Goal: Task Accomplishment & Management: Complete application form

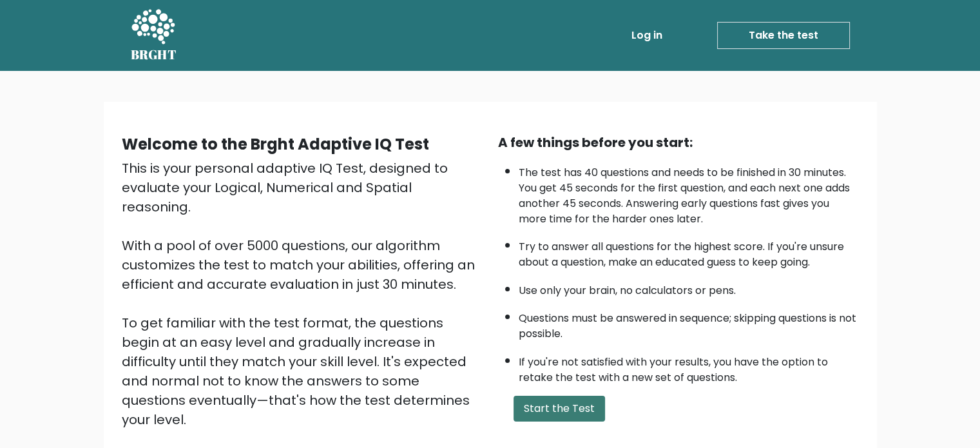
click at [567, 406] on button "Start the Test" at bounding box center [560, 409] width 92 height 26
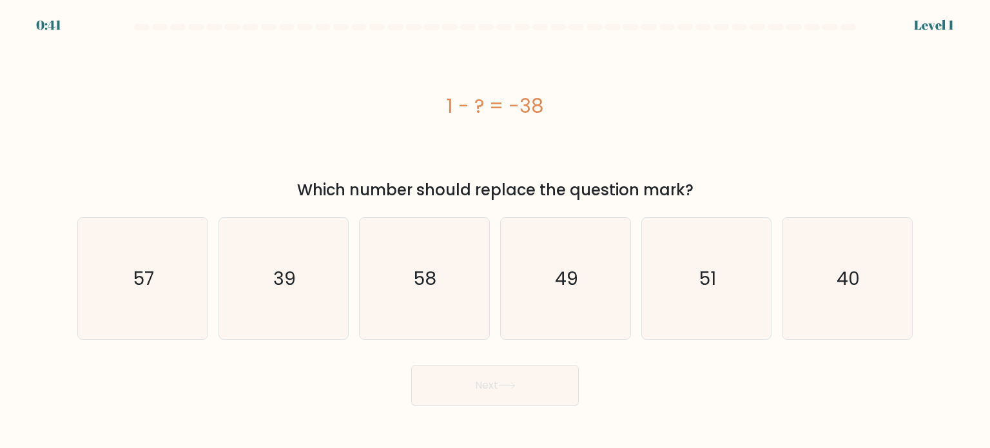
drag, startPoint x: 557, startPoint y: 106, endPoint x: 441, endPoint y: 108, distance: 115.4
click at [441, 108] on div "1 - ? = -38" at bounding box center [494, 106] width 835 height 29
copy div "1 - ? = -38"
click at [276, 287] on text "39" at bounding box center [284, 278] width 23 height 26
click at [495, 231] on input "b. 39" at bounding box center [495, 227] width 1 height 6
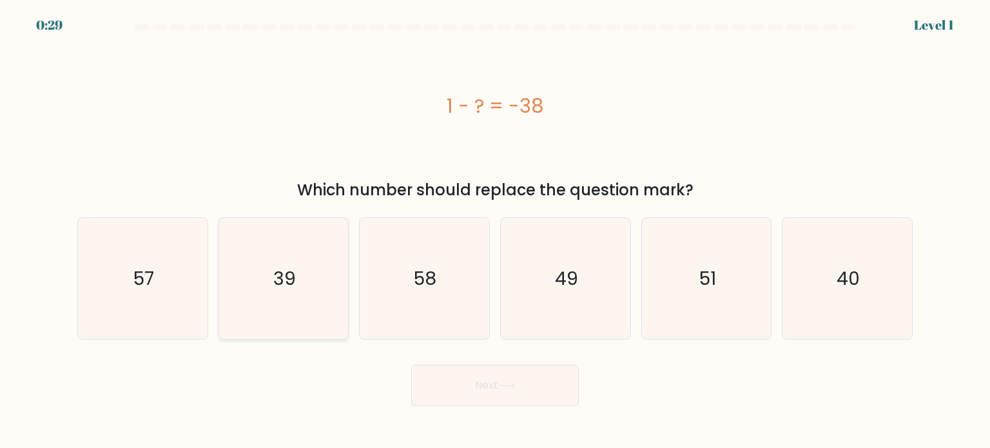
radio input "true"
click at [492, 386] on button "Next" at bounding box center [495, 385] width 168 height 41
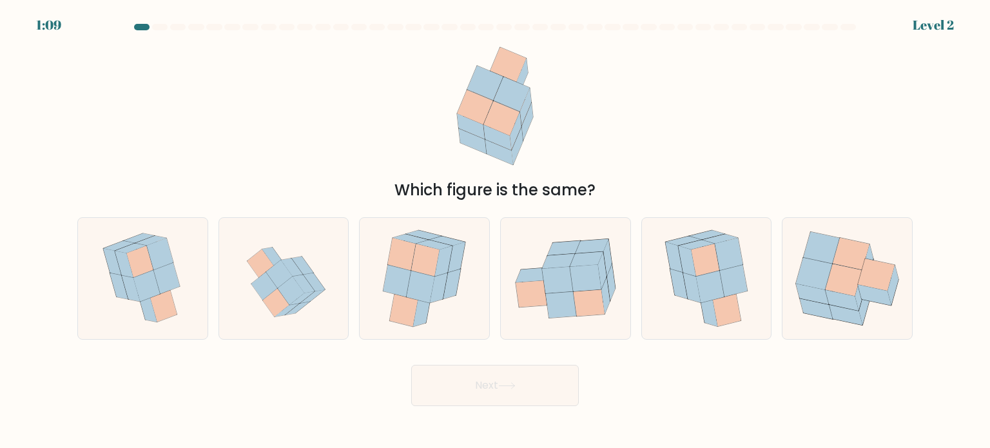
drag, startPoint x: 478, startPoint y: 82, endPoint x: 534, endPoint y: 113, distance: 64.3
click at [534, 113] on icon at bounding box center [495, 106] width 104 height 135
click at [412, 317] on icon at bounding box center [404, 310] width 28 height 32
click at [495, 231] on input "c." at bounding box center [495, 227] width 1 height 6
radio input "true"
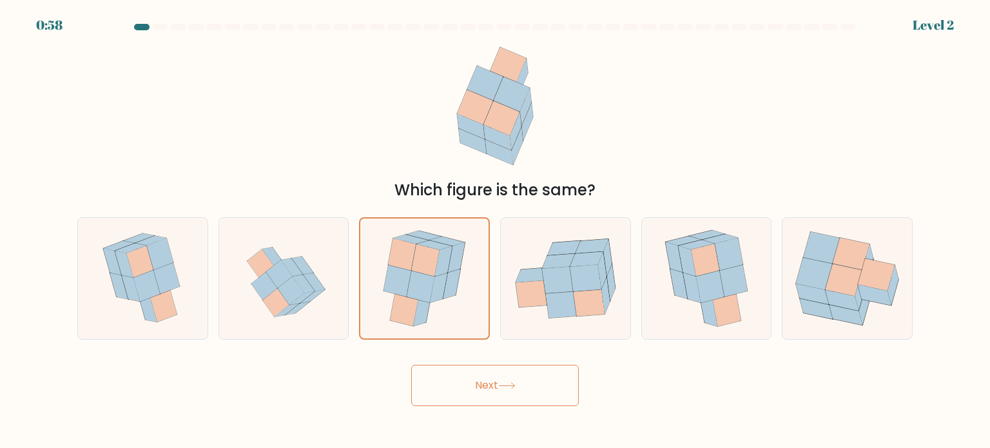
click at [541, 387] on button "Next" at bounding box center [495, 385] width 168 height 41
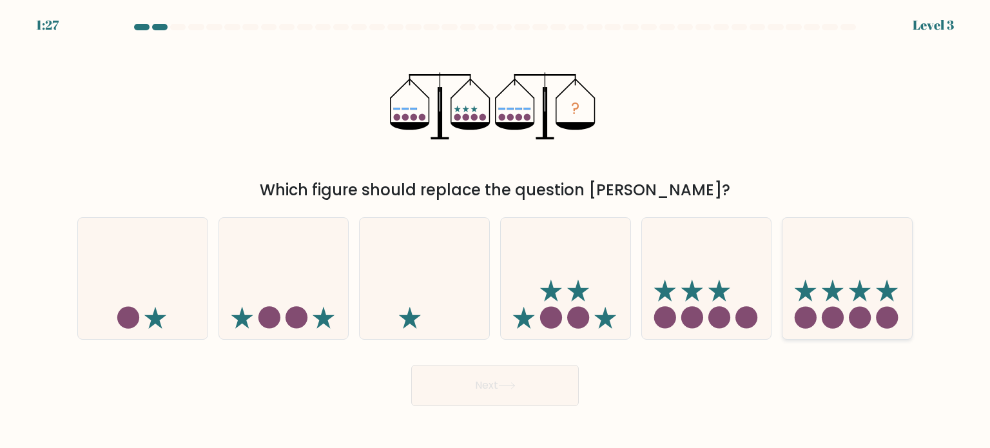
click at [853, 320] on circle at bounding box center [860, 317] width 22 height 22
click at [496, 231] on input "f." at bounding box center [495, 227] width 1 height 6
radio input "true"
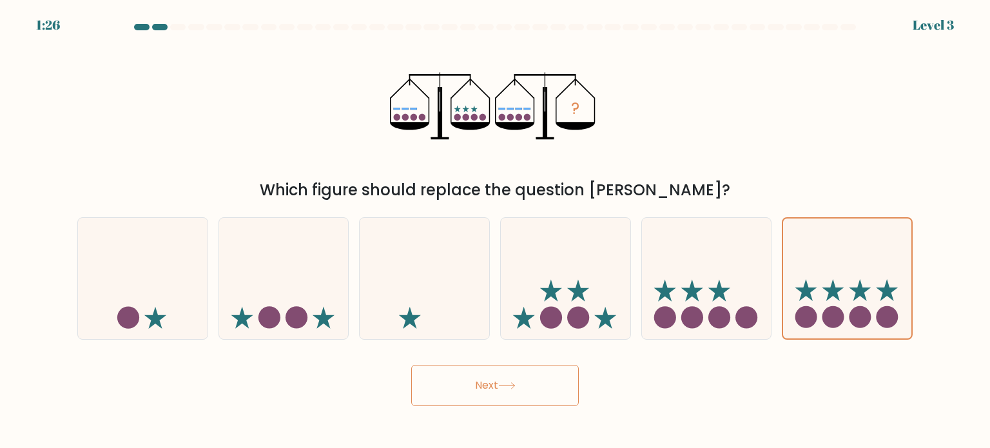
click at [525, 390] on button "Next" at bounding box center [495, 385] width 168 height 41
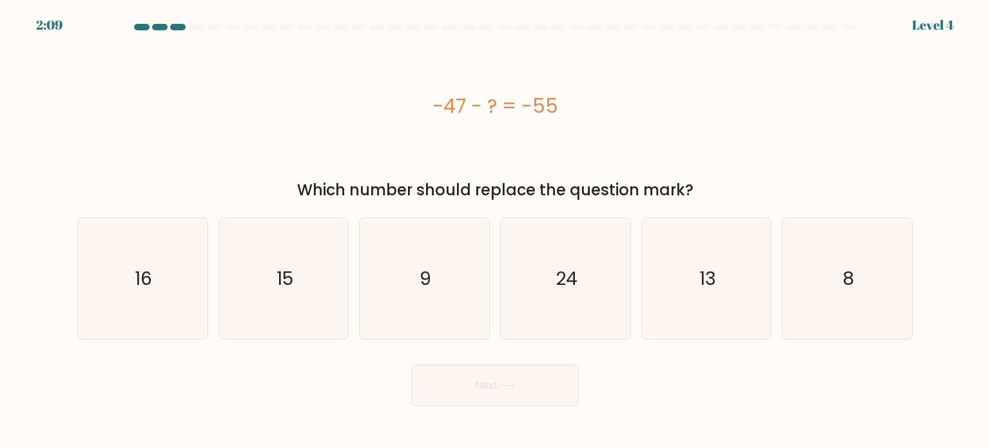
drag, startPoint x: 568, startPoint y: 108, endPoint x: 421, endPoint y: 105, distance: 147.0
click at [421, 105] on div "-47 - ? = -55" at bounding box center [494, 106] width 835 height 29
copy div "-47 - ? = -55"
click at [851, 276] on text "8" at bounding box center [848, 278] width 12 height 26
click at [496, 231] on input "f. 8" at bounding box center [495, 227] width 1 height 6
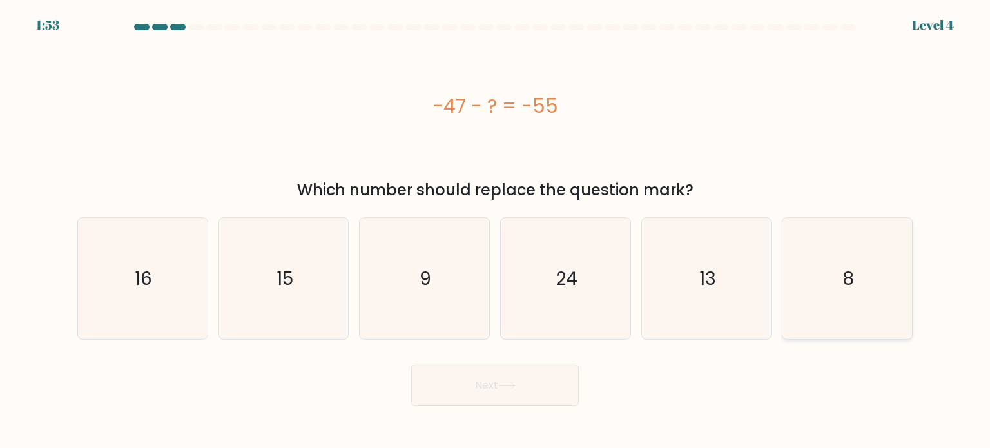
radio input "true"
click at [461, 382] on button "Next" at bounding box center [495, 385] width 168 height 41
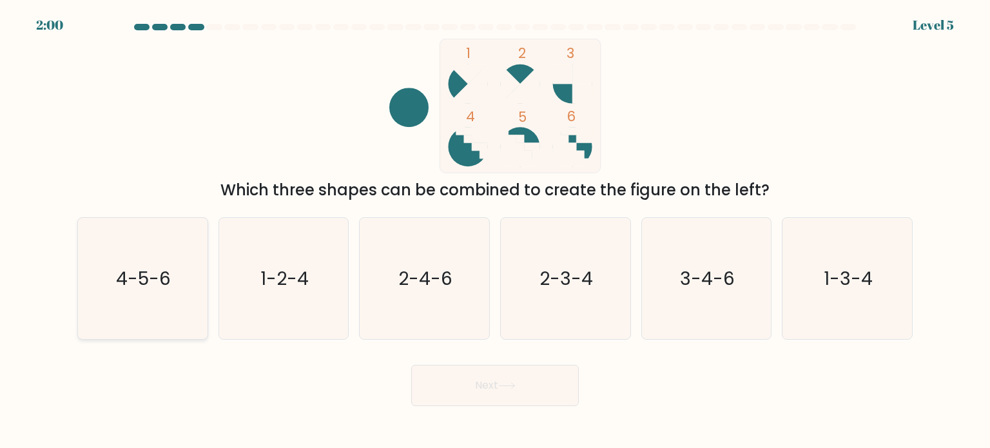
click at [157, 278] on text "4-5-6" at bounding box center [144, 278] width 55 height 26
click at [495, 231] on input "a. 4-5-6" at bounding box center [495, 227] width 1 height 6
radio input "true"
click at [521, 391] on button "Next" at bounding box center [495, 385] width 168 height 41
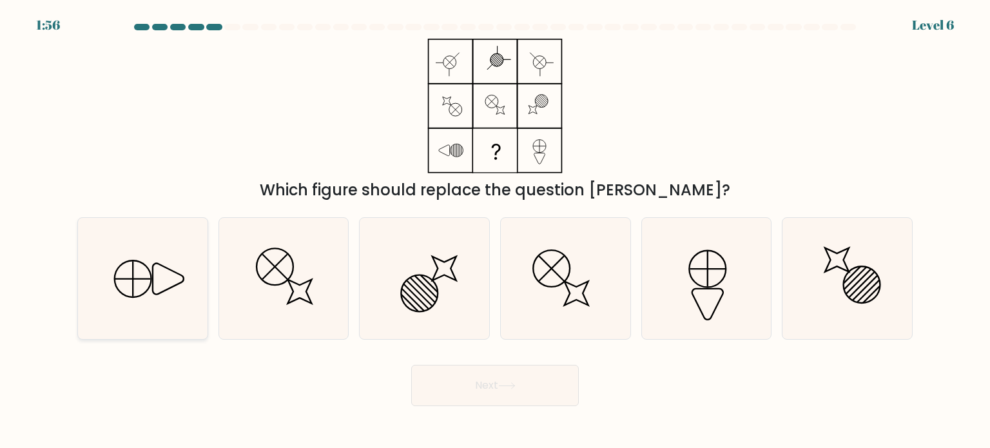
click at [160, 293] on icon at bounding box center [168, 278] width 31 height 31
click at [495, 231] on input "a." at bounding box center [495, 227] width 1 height 6
radio input "true"
click at [470, 397] on button "Next" at bounding box center [495, 385] width 168 height 41
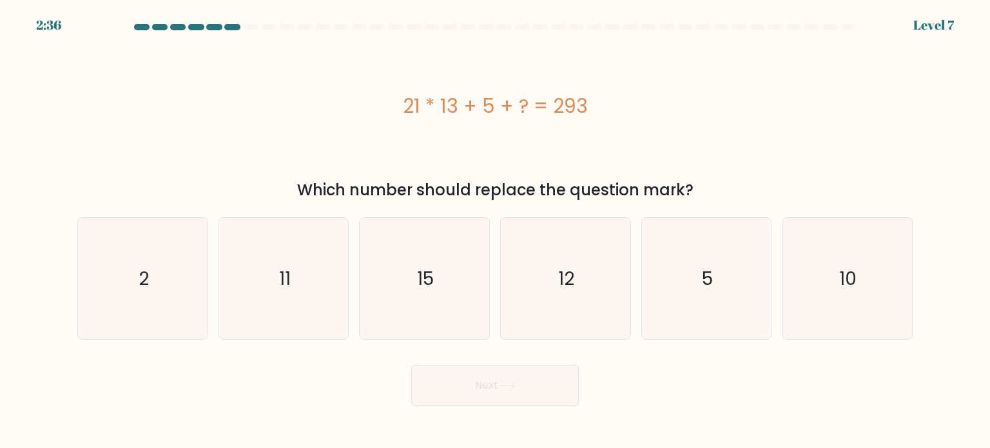
drag, startPoint x: 592, startPoint y: 107, endPoint x: 405, endPoint y: 114, distance: 187.0
click at [405, 114] on div "21 * 13 + 5 + ? = 293" at bounding box center [494, 106] width 835 height 29
copy div "21 * 13 + 5 + ? = 293"
click at [457, 275] on icon "15" at bounding box center [423, 278] width 121 height 121
click at [495, 231] on input "c. 15" at bounding box center [495, 227] width 1 height 6
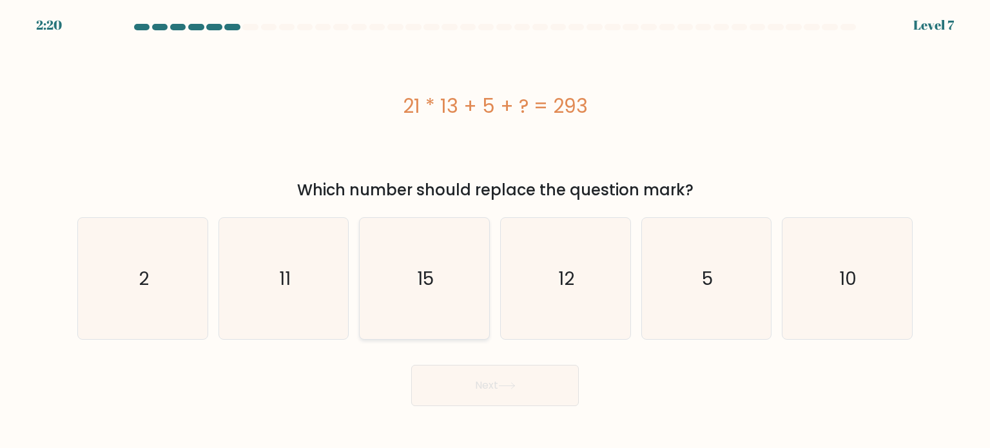
radio input "true"
click at [492, 383] on button "Next" at bounding box center [495, 385] width 168 height 41
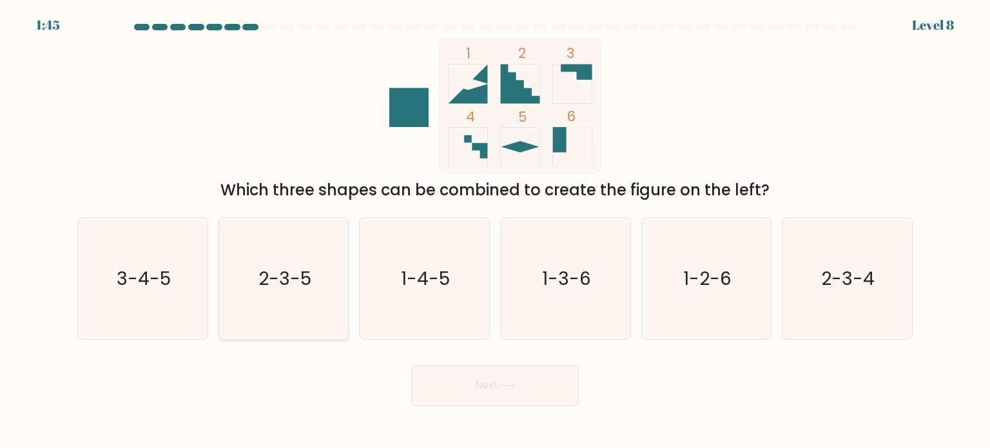
click at [296, 298] on icon "2-3-5" at bounding box center [283, 278] width 121 height 121
click at [495, 231] on input "b. 2-3-5" at bounding box center [495, 227] width 1 height 6
radio input "true"
click at [463, 374] on button "Next" at bounding box center [495, 385] width 168 height 41
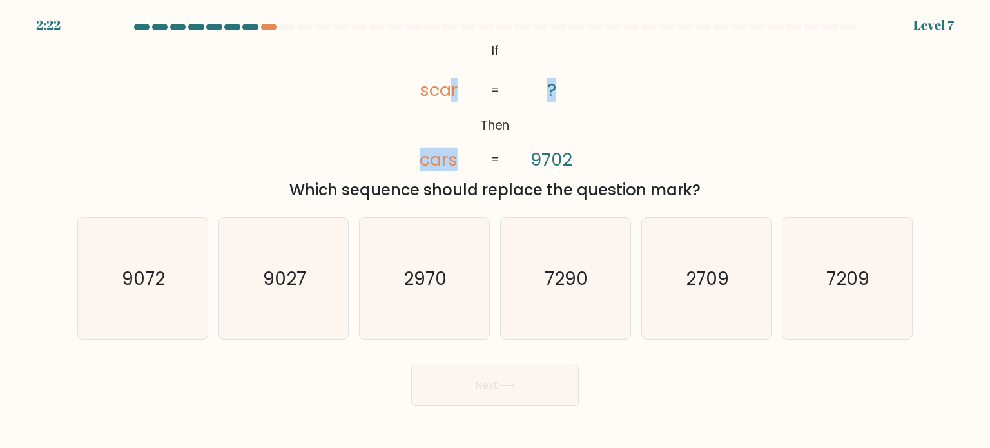
drag, startPoint x: 450, startPoint y: 47, endPoint x: 570, endPoint y: 108, distance: 134.3
click at [570, 108] on icon "@import url('https://fonts.googleapis.com/css?family=Abril+Fatface:400,100,100i…" at bounding box center [495, 106] width 218 height 135
click at [580, 108] on icon "@import url('https://fonts.googleapis.com/css?family=Abril+Fatface:400,100,100i…" at bounding box center [495, 106] width 218 height 135
drag, startPoint x: 410, startPoint y: 92, endPoint x: 594, endPoint y: 160, distance: 196.6
click at [594, 160] on icon "@import url('https://fonts.googleapis.com/css?family=Abril+Fatface:400,100,100i…" at bounding box center [495, 106] width 218 height 135
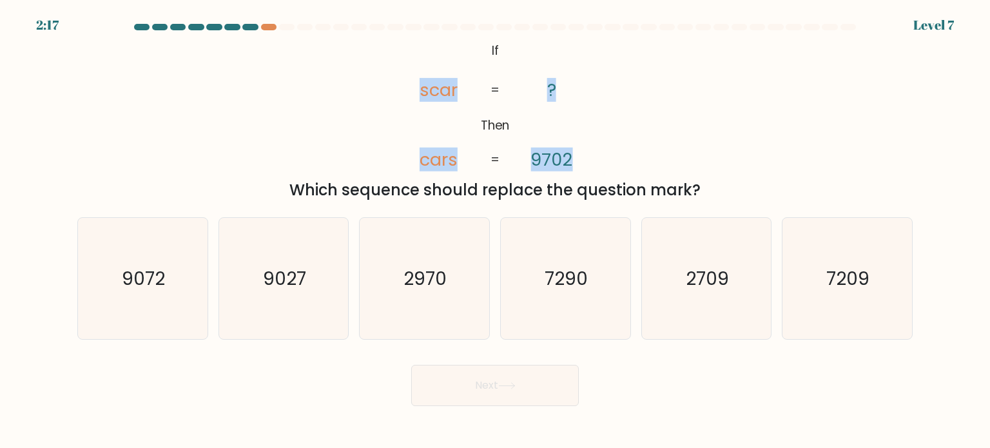
copy icon "scar cars ? 9702"
click at [654, 126] on div "@import url('https://fonts.googleapis.com/css?family=Abril+Fatface:400,100,100i…" at bounding box center [495, 120] width 851 height 163
click at [449, 286] on icon "2970" at bounding box center [423, 278] width 121 height 121
click at [495, 231] on input "c. 2970" at bounding box center [495, 227] width 1 height 6
radio input "true"
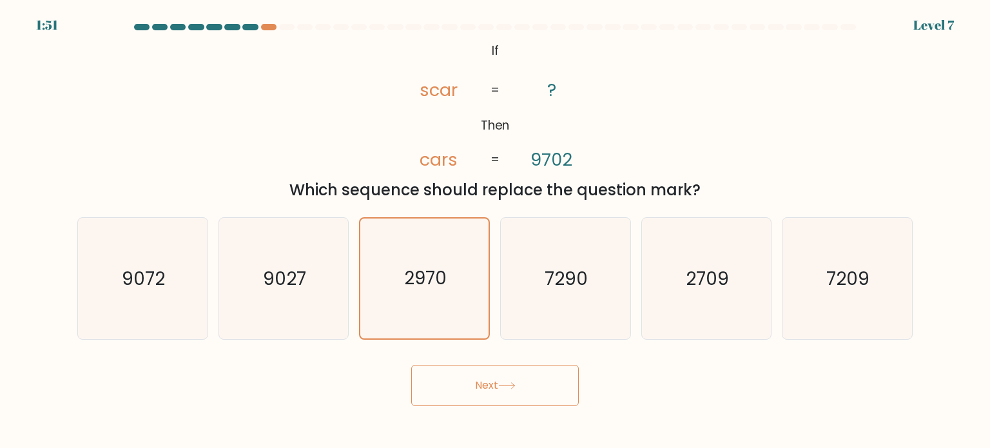
click at [522, 380] on button "Next" at bounding box center [495, 385] width 168 height 41
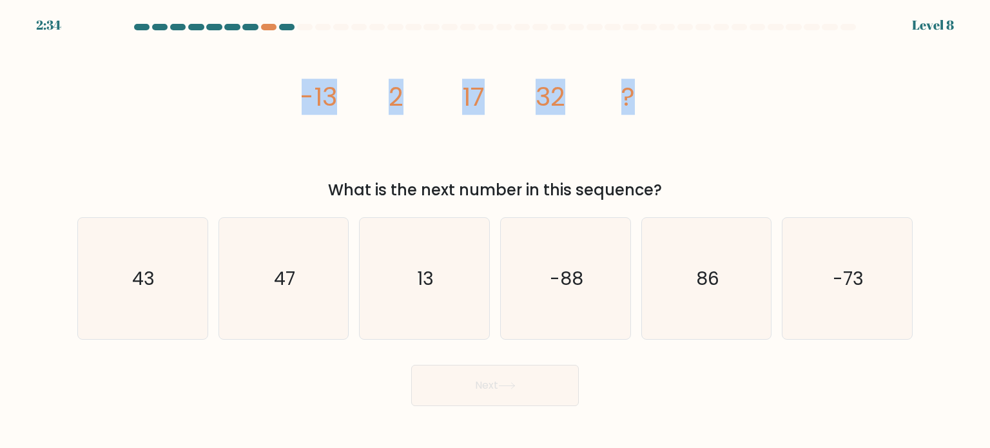
drag, startPoint x: 676, startPoint y: 94, endPoint x: 298, endPoint y: 110, distance: 378.0
click at [298, 110] on div "image/svg+xml -13 2 17 32 ? What is the next number in this sequence?" at bounding box center [495, 120] width 851 height 163
copy g "-13 2 17 32 ?"
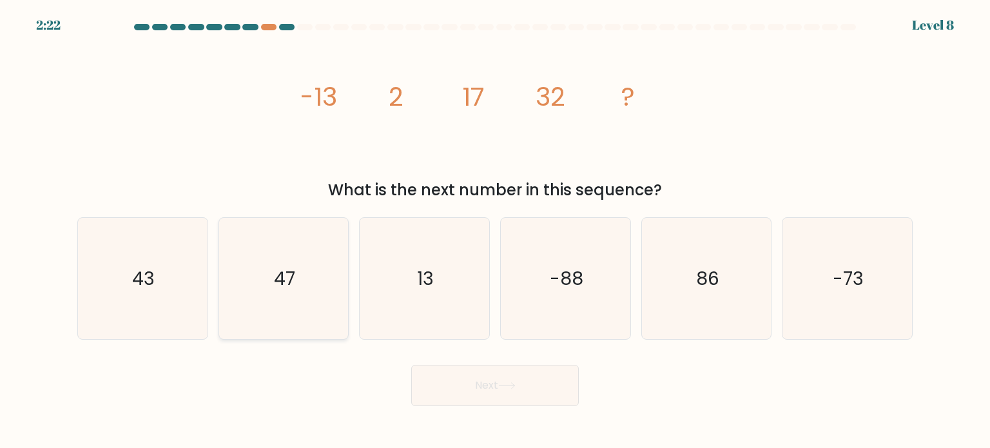
click at [302, 306] on icon "47" at bounding box center [283, 278] width 121 height 121
click at [495, 231] on input "b. 47" at bounding box center [495, 227] width 1 height 6
radio input "true"
click at [558, 385] on button "Next" at bounding box center [495, 385] width 168 height 41
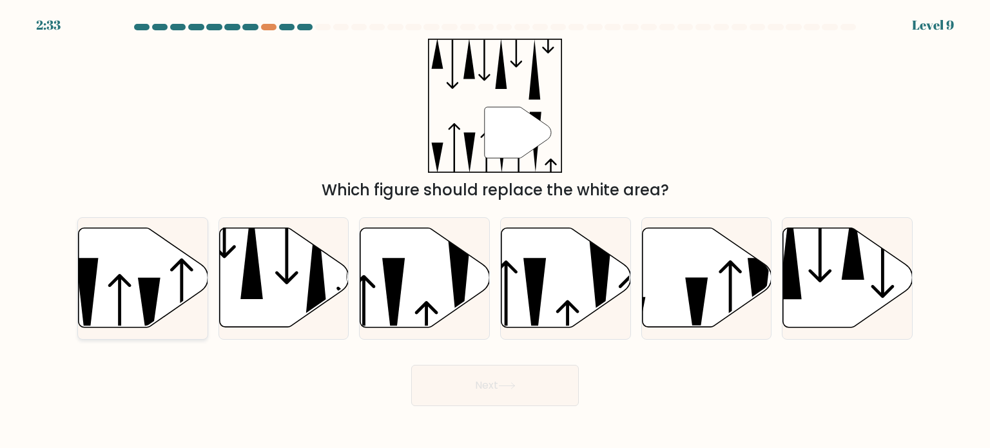
click at [152, 304] on icon at bounding box center [149, 317] width 23 height 78
click at [495, 231] on input "a." at bounding box center [495, 227] width 1 height 6
radio input "true"
click at [476, 383] on button "Next" at bounding box center [495, 385] width 168 height 41
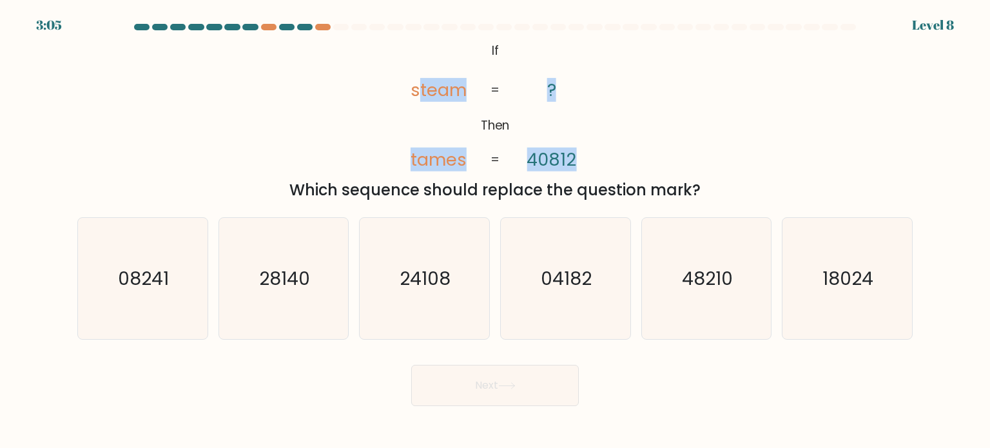
drag, startPoint x: 575, startPoint y: 160, endPoint x: 415, endPoint y: 80, distance: 179.0
click at [415, 80] on icon "@import url('https://fonts.googleapis.com/css?family=Abril+Fatface:400,100,100i…" at bounding box center [495, 106] width 218 height 135
click at [452, 30] on div at bounding box center [448, 27] width 15 height 6
drag, startPoint x: 477, startPoint y: 42, endPoint x: 593, endPoint y: 147, distance: 156.5
click at [593, 147] on icon "@import url('https://fonts.googleapis.com/css?family=Abril+Fatface:400,100,100i…" at bounding box center [495, 106] width 218 height 135
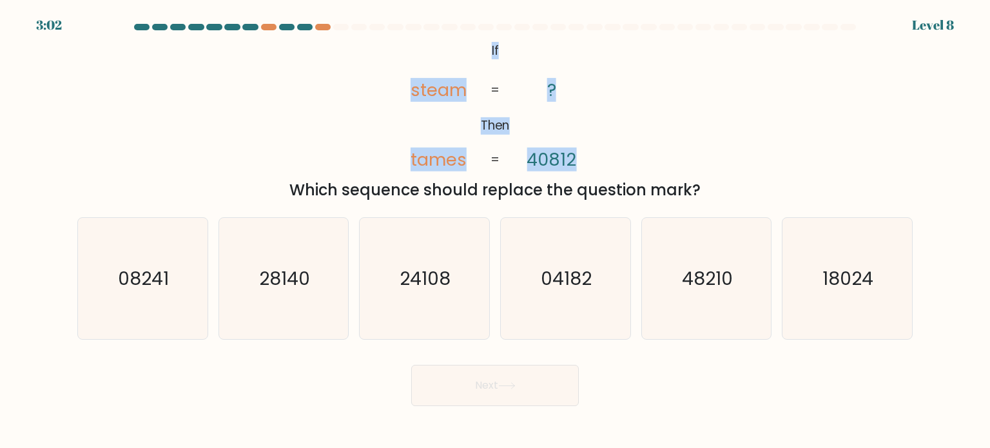
copy icon "If Then steam tames ? 40812"
click at [612, 105] on div "@import url('https://fonts.googleapis.com/css?family=Abril+Fatface:400,100,100i…" at bounding box center [495, 120] width 851 height 163
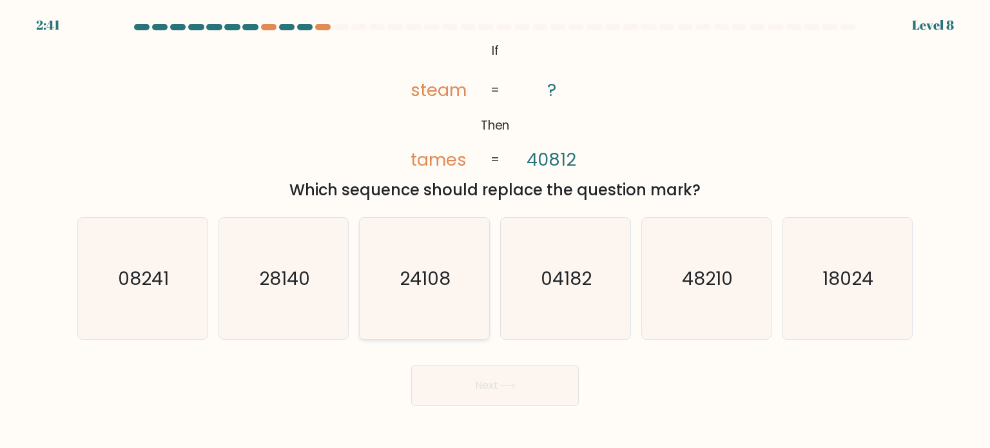
click at [443, 285] on text "24108" at bounding box center [425, 278] width 51 height 26
click at [495, 231] on input "c. 24108" at bounding box center [495, 227] width 1 height 6
radio input "true"
click at [505, 385] on icon at bounding box center [506, 385] width 17 height 7
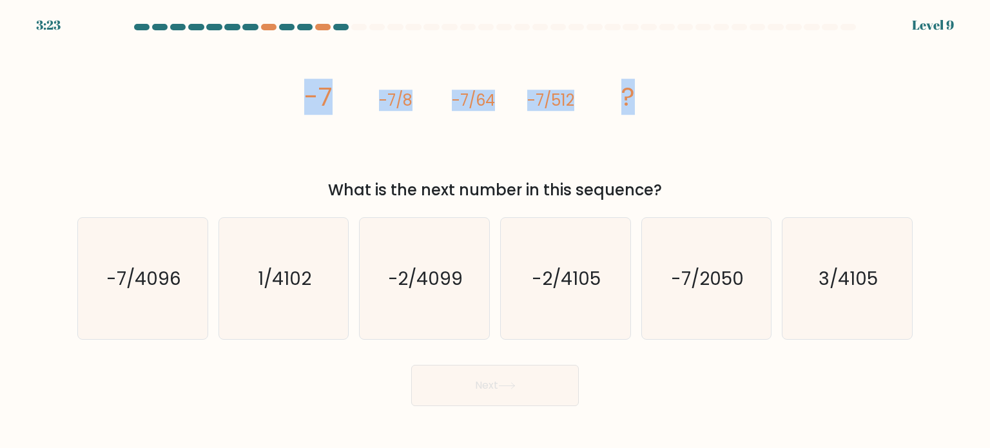
drag, startPoint x: 643, startPoint y: 95, endPoint x: 292, endPoint y: 93, distance: 350.6
click at [271, 94] on div "image/svg+xml -7 -7/8 -7/64 -7/512 ? What is the next number in this sequence?" at bounding box center [495, 120] width 851 height 163
copy g "-7 -7/8 -7/64 -7/512 ?"
click at [683, 110] on icon "image/svg+xml -7 -7/8 -7/64 -7/512 ?" at bounding box center [495, 106] width 387 height 135
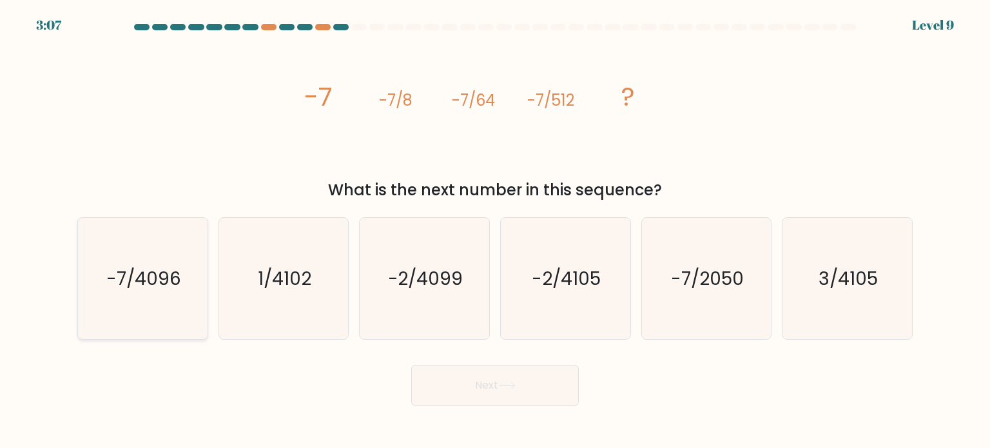
click at [154, 284] on text "-7/4096" at bounding box center [143, 278] width 75 height 26
click at [495, 231] on input "a. -7/4096" at bounding box center [495, 227] width 1 height 6
radio input "true"
click at [521, 380] on button "Next" at bounding box center [495, 385] width 168 height 41
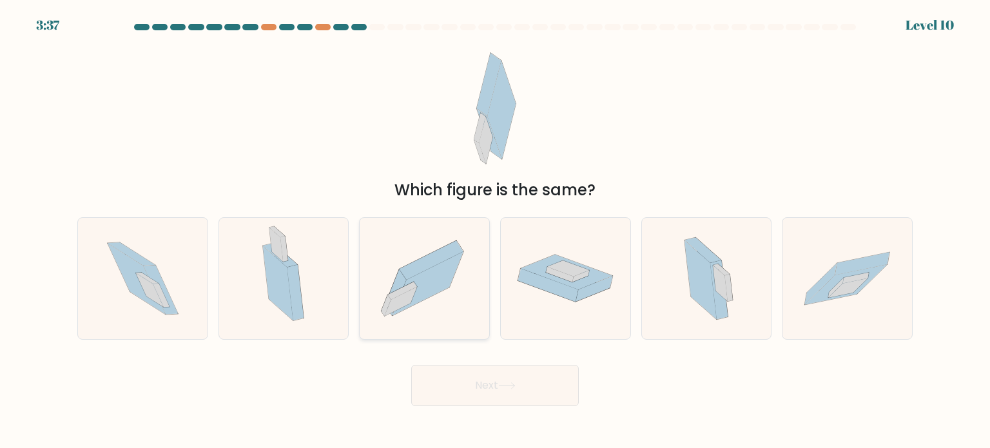
drag, startPoint x: 440, startPoint y: 280, endPoint x: 444, endPoint y: 291, distance: 11.8
click at [439, 280] on icon at bounding box center [427, 284] width 71 height 64
click at [495, 231] on input "c." at bounding box center [495, 227] width 1 height 6
radio input "true"
click at [530, 386] on button "Next" at bounding box center [495, 385] width 168 height 41
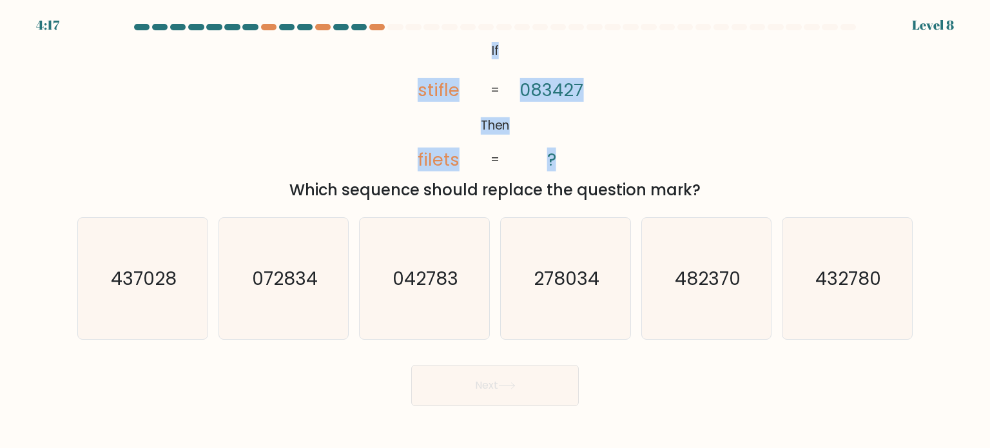
drag, startPoint x: 489, startPoint y: 50, endPoint x: 578, endPoint y: 151, distance: 134.7
click at [578, 151] on icon "@import url('https://fonts.googleapis.com/css?family=Abril+Fatface:400,100,100i…" at bounding box center [495, 106] width 218 height 135
copy icon "If Then stifle filets 083427 ?"
click at [624, 99] on div "@import url('https://fonts.googleapis.com/css?family=Abril+Fatface:400,100,100i…" at bounding box center [495, 120] width 851 height 163
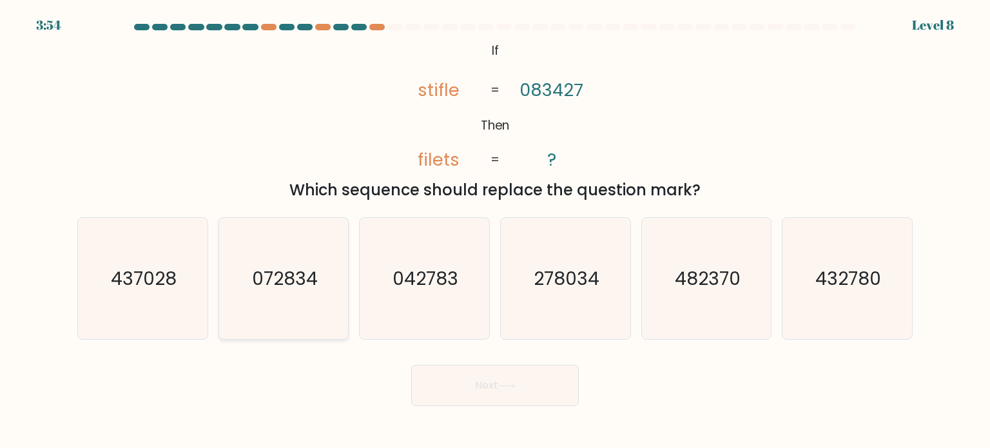
click at [299, 296] on icon "072834" at bounding box center [283, 278] width 121 height 121
click at [495, 231] on input "b. 072834" at bounding box center [495, 227] width 1 height 6
radio input "true"
click at [488, 392] on button "Next" at bounding box center [495, 385] width 168 height 41
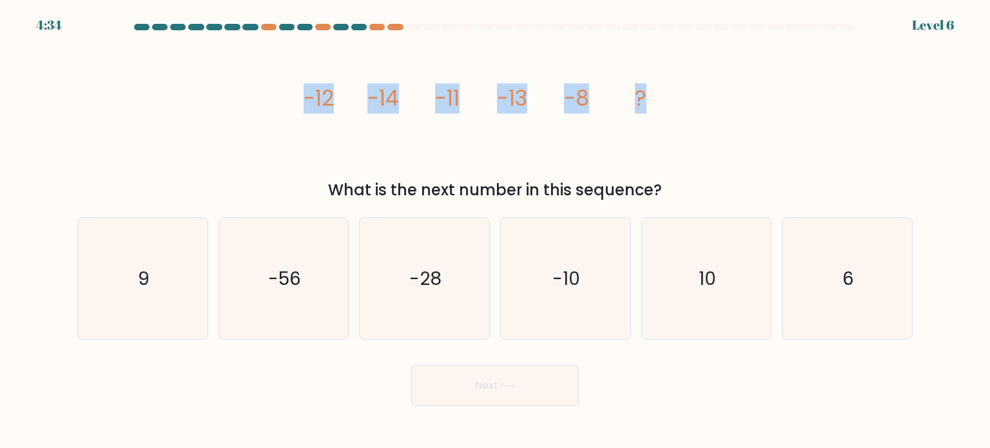
drag, startPoint x: 665, startPoint y: 102, endPoint x: 298, endPoint y: 100, distance: 367.4
click at [298, 100] on div "image/svg+xml -12 -14 -11 -13 -8 ? What is the next number in this sequence?" at bounding box center [495, 120] width 851 height 163
copy g "-12 -14 -11 -13 -8 ?"
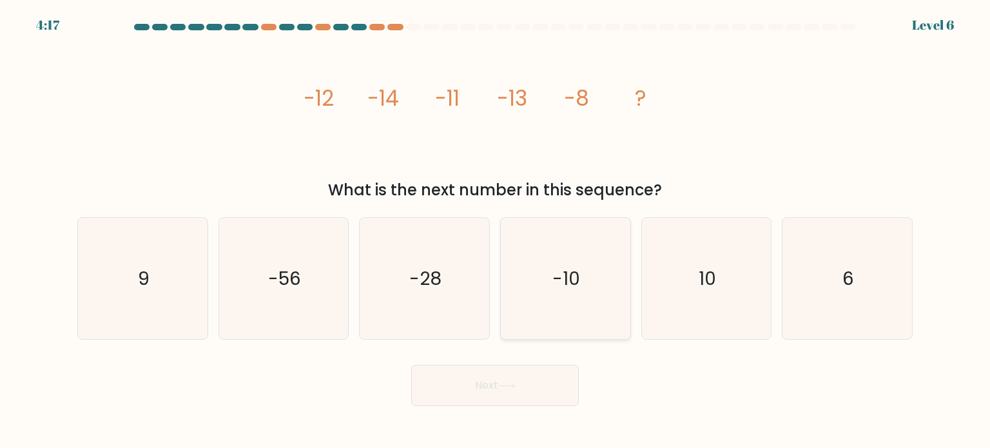
click at [563, 296] on icon "-10" at bounding box center [565, 278] width 121 height 121
click at [496, 231] on input "d. -10" at bounding box center [495, 227] width 1 height 6
radio input "true"
click at [515, 391] on button "Next" at bounding box center [495, 385] width 168 height 41
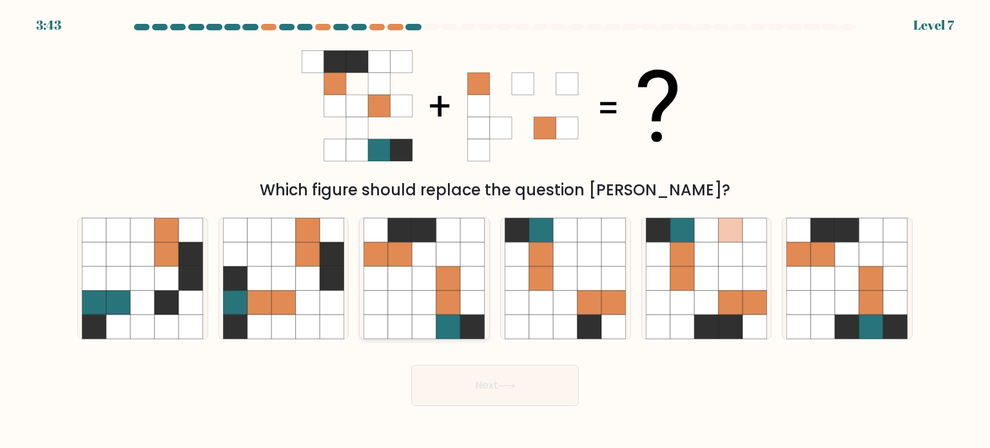
click at [443, 300] on icon at bounding box center [448, 302] width 24 height 24
click at [495, 231] on input "c." at bounding box center [495, 227] width 1 height 6
radio input "true"
click at [513, 381] on button "Next" at bounding box center [495, 385] width 168 height 41
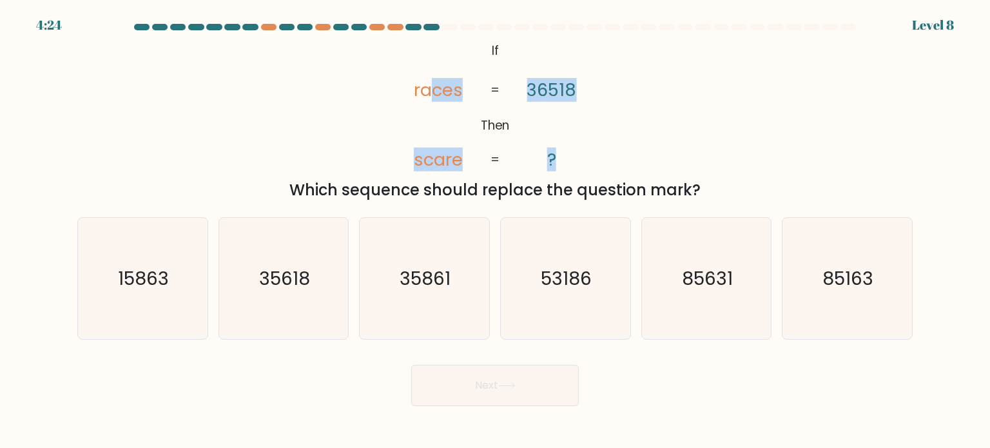
drag, startPoint x: 565, startPoint y: 161, endPoint x: 432, endPoint y: 68, distance: 162.3
click at [432, 68] on icon "@import url('https://fonts.googleapis.com/css?family=Abril+Fatface:400,100,100i…" at bounding box center [495, 106] width 218 height 135
click at [492, 47] on tspan "If" at bounding box center [495, 50] width 7 height 17
drag, startPoint x: 488, startPoint y: 45, endPoint x: 565, endPoint y: 153, distance: 132.7
click at [565, 153] on icon "@import url('https://fonts.googleapis.com/css?family=Abril+Fatface:400,100,100i…" at bounding box center [495, 106] width 218 height 135
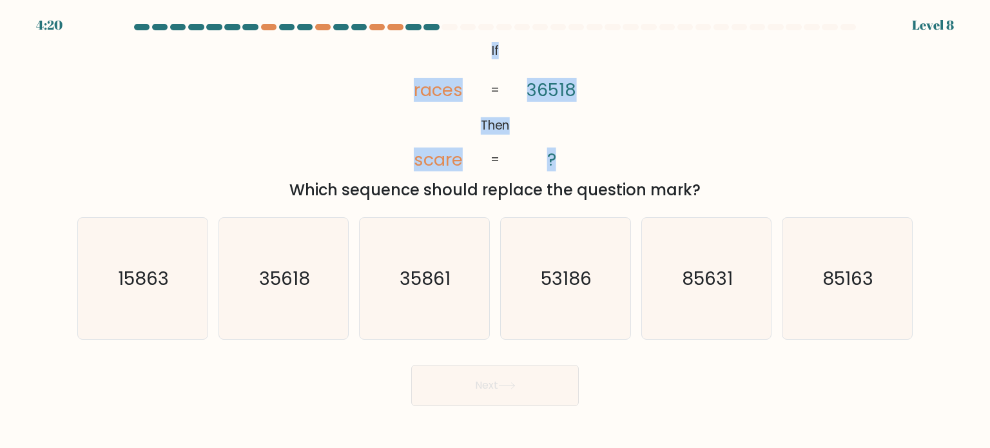
copy icon "If Then races scare 36518 ?"
click at [701, 56] on div "@import url('https://fonts.googleapis.com/css?family=Abril+Fatface:400,100,100i…" at bounding box center [495, 120] width 851 height 163
click at [174, 310] on icon "15863" at bounding box center [142, 278] width 121 height 121
click at [495, 231] on input "a. 15863" at bounding box center [495, 227] width 1 height 6
radio input "true"
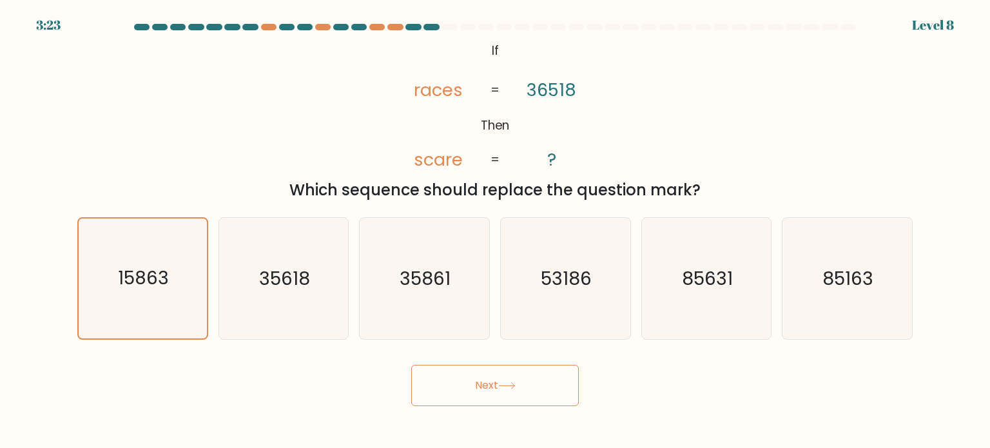
click at [492, 375] on button "Next" at bounding box center [495, 385] width 168 height 41
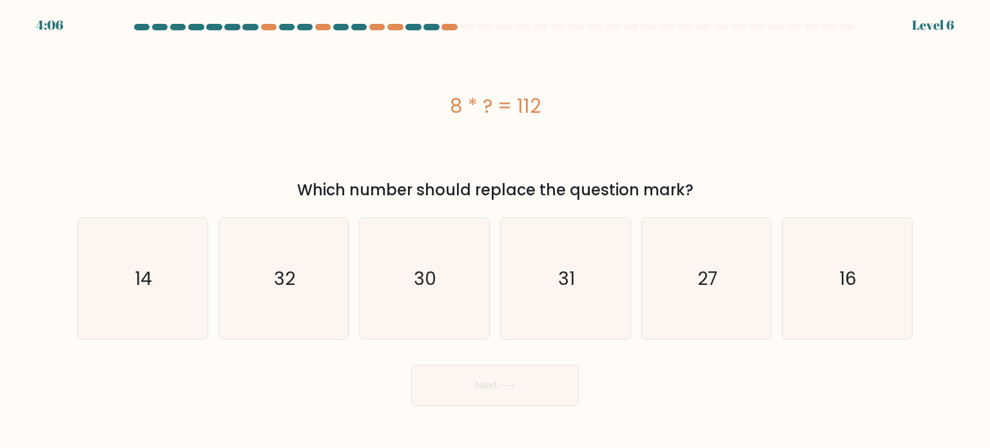
drag, startPoint x: 559, startPoint y: 102, endPoint x: 445, endPoint y: 111, distance: 114.4
click at [445, 111] on div "8 * ? = 112" at bounding box center [494, 106] width 835 height 29
drag, startPoint x: 157, startPoint y: 278, endPoint x: 209, endPoint y: 296, distance: 54.4
click at [158, 280] on icon "14" at bounding box center [142, 278] width 121 height 121
click at [495, 231] on input "a. 14" at bounding box center [495, 227] width 1 height 6
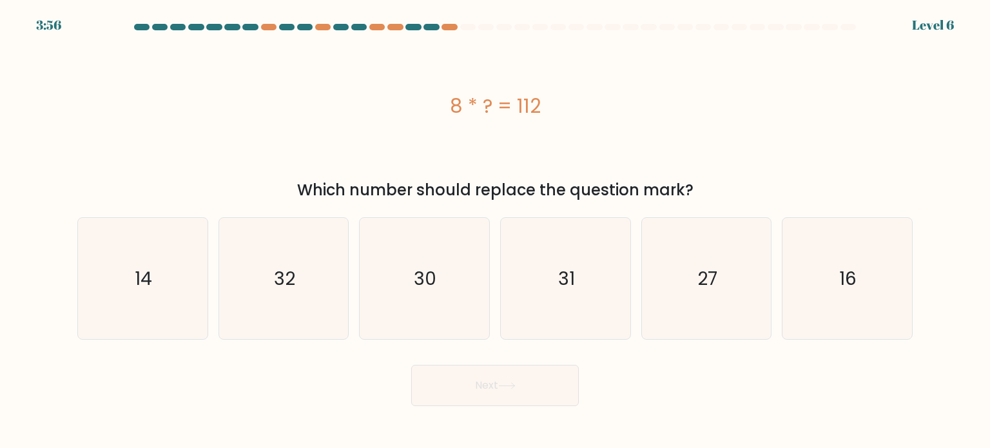
radio input "true"
click at [498, 386] on button "Next" at bounding box center [495, 385] width 168 height 41
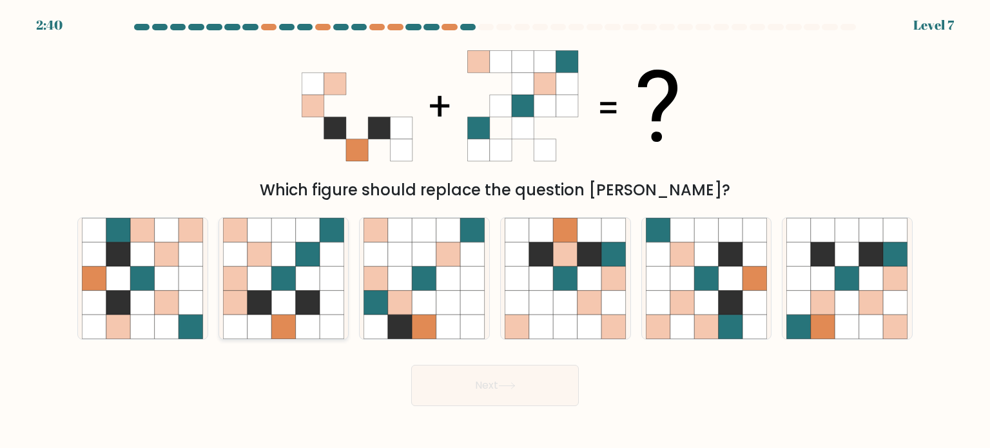
click at [269, 306] on icon at bounding box center [259, 302] width 24 height 24
click at [495, 231] on input "b." at bounding box center [495, 227] width 1 height 6
radio input "true"
click at [481, 384] on button "Next" at bounding box center [495, 385] width 168 height 41
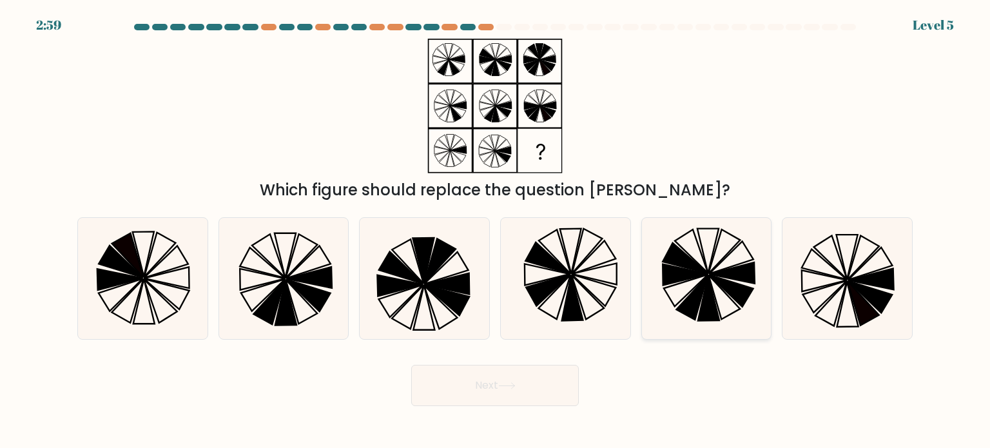
click at [713, 311] on icon at bounding box center [708, 297] width 21 height 45
click at [496, 231] on input "e." at bounding box center [495, 227] width 1 height 6
radio input "true"
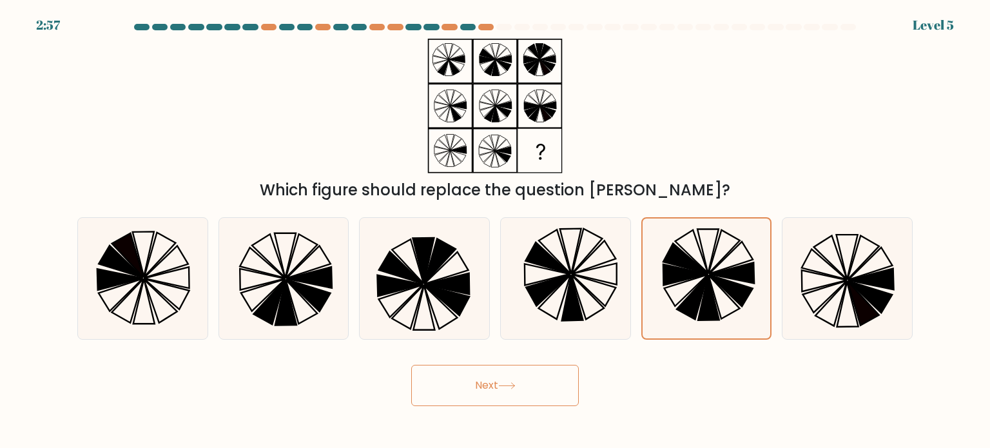
click at [529, 393] on button "Next" at bounding box center [495, 385] width 168 height 41
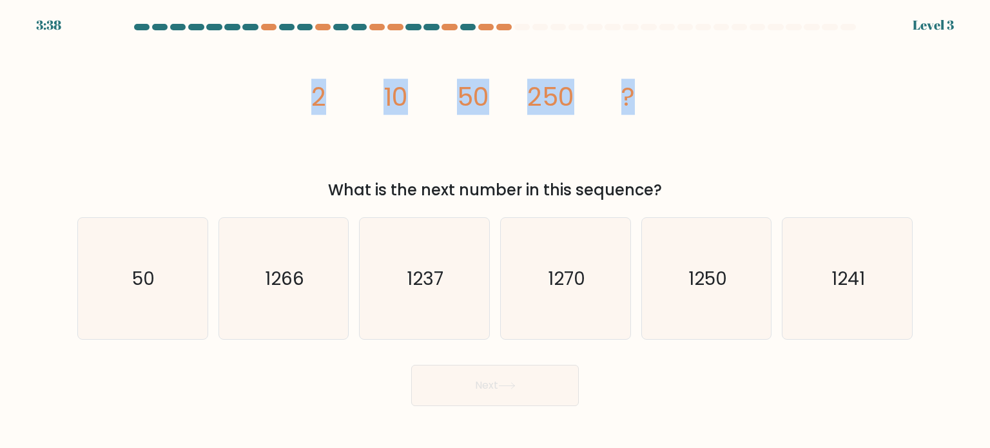
drag, startPoint x: 646, startPoint y: 97, endPoint x: 306, endPoint y: 95, distance: 340.3
click at [285, 96] on div "image/svg+xml 2 10 50 250 ? What is the next number in this sequence?" at bounding box center [495, 120] width 851 height 163
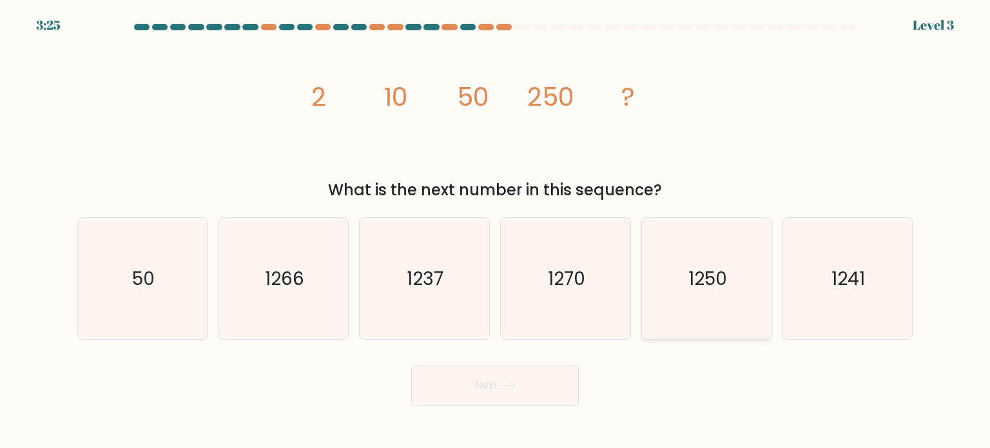
click at [729, 293] on icon "1250" at bounding box center [706, 278] width 121 height 121
click at [496, 231] on input "e. 1250" at bounding box center [495, 227] width 1 height 6
radio input "true"
click at [516, 376] on button "Next" at bounding box center [495, 385] width 168 height 41
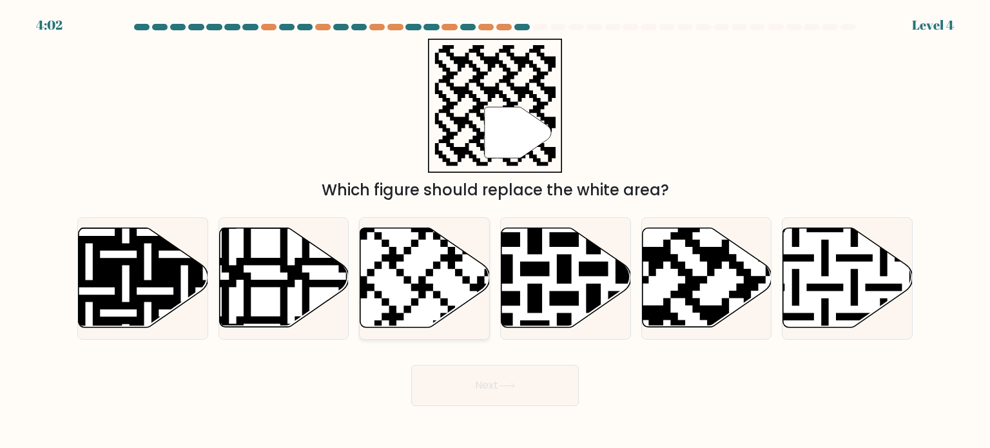
click at [441, 263] on icon at bounding box center [425, 277] width 130 height 99
click at [495, 231] on input "c." at bounding box center [495, 227] width 1 height 6
radio input "true"
click at [492, 395] on button "Next" at bounding box center [495, 385] width 168 height 41
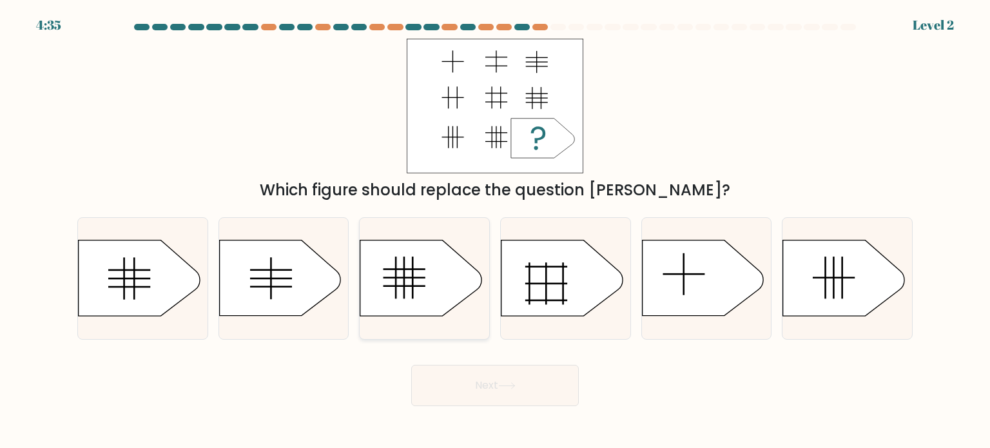
click at [433, 283] on icon at bounding box center [420, 277] width 121 height 75
click at [495, 231] on input "c." at bounding box center [495, 227] width 1 height 6
radio input "true"
click at [504, 365] on button "Next" at bounding box center [495, 385] width 168 height 41
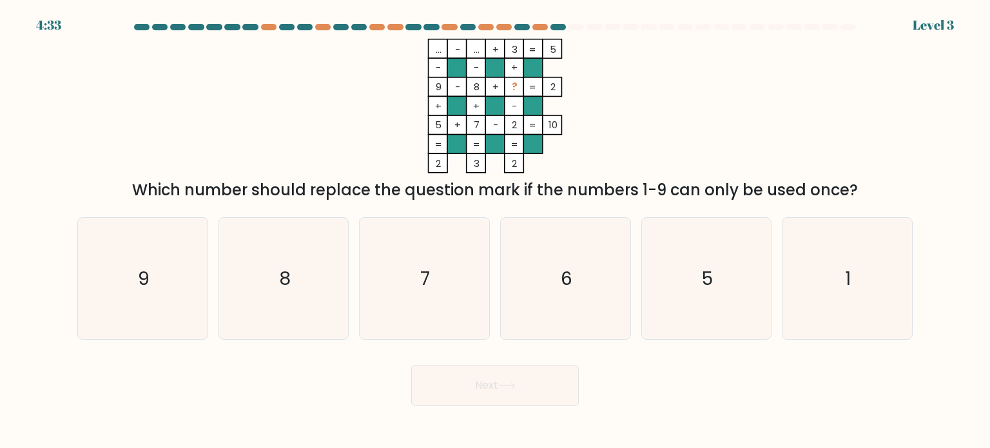
click at [496, 380] on button "Next" at bounding box center [495, 385] width 168 height 41
click at [650, 130] on icon "... - ... + 3 5 - - + 9 - 8 + ? 2 + + - 5 + 7 - 2 = 10 = = = = 2 3 2 =" at bounding box center [495, 106] width 387 height 135
drag, startPoint x: 429, startPoint y: 38, endPoint x: 539, endPoint y: 67, distance: 114.0
click at [539, 67] on icon "... - ... + 3 5 - - + 9 - 8 + ? 2 + + - 5 + 7 - 2 = 10 = = = = 2 3 2 =" at bounding box center [495, 106] width 387 height 135
drag, startPoint x: 435, startPoint y: 46, endPoint x: 547, endPoint y: 162, distance: 160.9
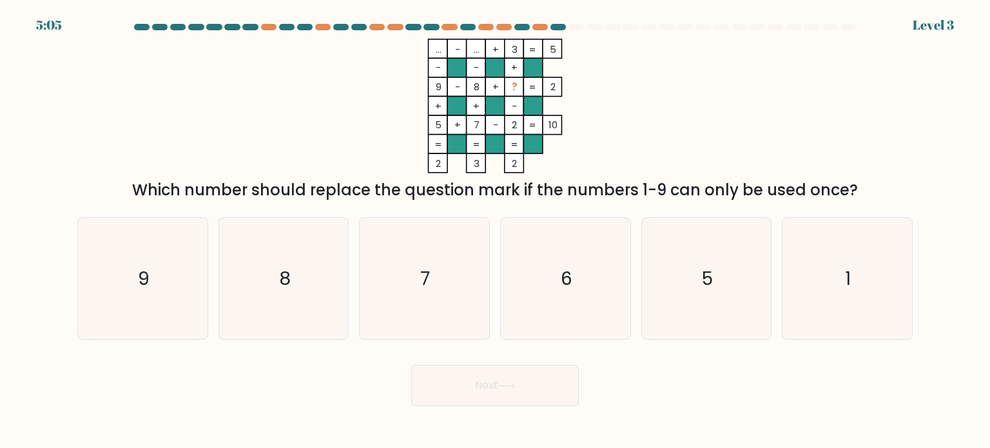
click at [547, 162] on icon "... - ... + 3 5 - - + 9 - 8 + ? 2 + + - 5 + 7 - 2 = 10 = = = = 2 3 2 =" at bounding box center [495, 106] width 387 height 135
drag, startPoint x: 501, startPoint y: 131, endPoint x: 622, endPoint y: 73, distance: 134.6
click at [622, 73] on icon "... - ... + 3 5 - - + 9 - 8 + ? 2 + + - 5 + 7 - 2 = 10 = = = = 2 3 2 =" at bounding box center [495, 106] width 387 height 135
drag, startPoint x: 466, startPoint y: 48, endPoint x: 544, endPoint y: 164, distance: 139.2
click at [544, 164] on icon "... - ... + 3 5 - - + 9 - 8 + ? 2 + + - 5 + 7 - 2 = 10 = = = = 2 3 2 =" at bounding box center [495, 106] width 387 height 135
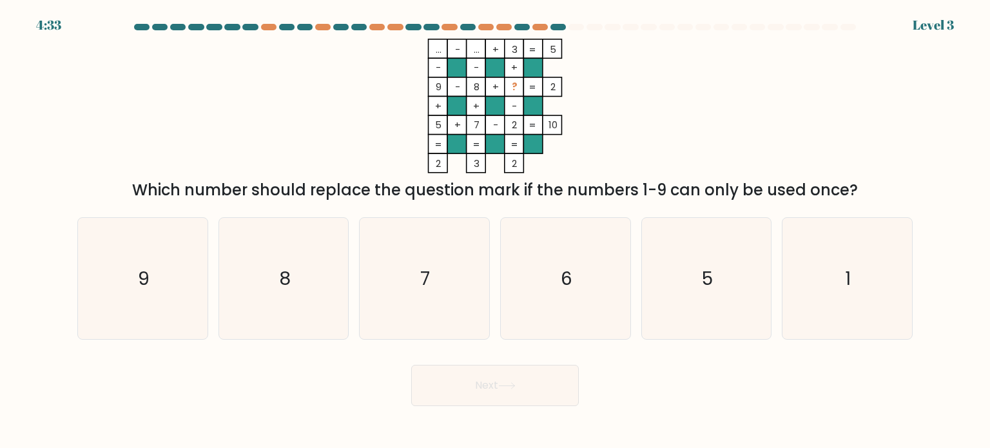
drag, startPoint x: 858, startPoint y: 190, endPoint x: 140, endPoint y: 192, distance: 717.9
click at [140, 192] on div "Which number should replace the question mark if the numbers 1-9 can only be us…" at bounding box center [495, 190] width 820 height 23
click at [429, 43] on rect at bounding box center [438, 48] width 19 height 19
drag, startPoint x: 430, startPoint y: 46, endPoint x: 869, endPoint y: 200, distance: 464.7
click at [869, 200] on div "... - ... + 3 5 - - + 9 - 8 + ? 2 + + - 5 + 7 - 2 = 10 = = = = 2 3 2 = Which nu…" at bounding box center [495, 120] width 851 height 163
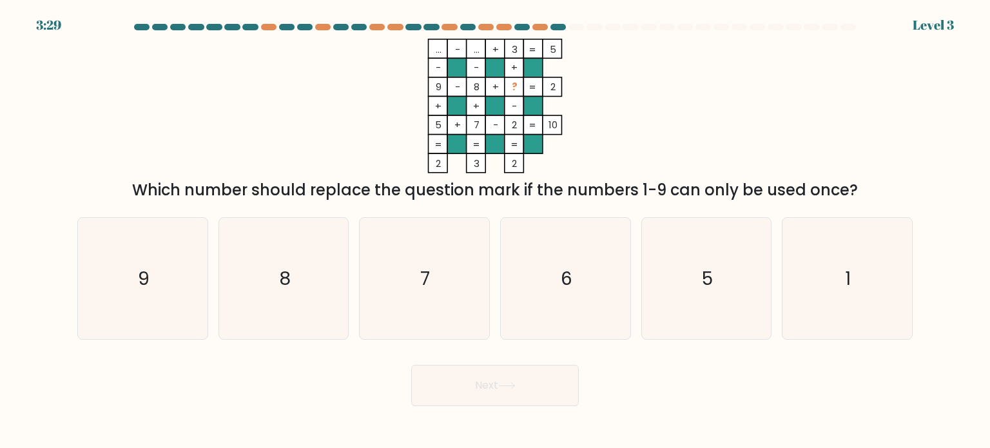
click at [842, 115] on div "... - ... + 3 5 - - + 9 - 8 + ? 2 + + - 5 + 7 - 2 = 10 = = = = 2 3 2 = Which nu…" at bounding box center [495, 120] width 851 height 163
click at [825, 300] on icon "1" at bounding box center [846, 278] width 121 height 121
click at [496, 231] on input "f. 1" at bounding box center [495, 227] width 1 height 6
radio input "true"
click at [508, 387] on icon at bounding box center [506, 385] width 17 height 7
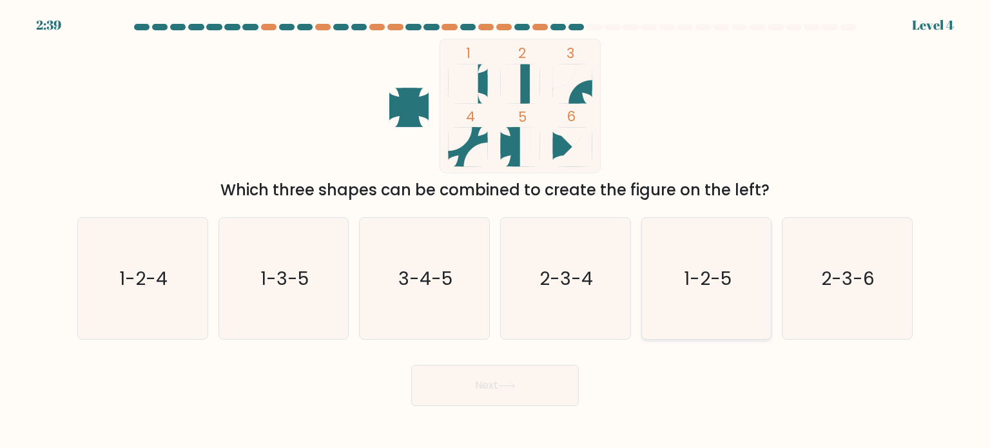
click at [699, 307] on icon "1-2-5" at bounding box center [706, 278] width 121 height 121
click at [496, 231] on input "e. 1-2-5" at bounding box center [495, 227] width 1 height 6
radio input "true"
click at [474, 376] on button "Next" at bounding box center [495, 385] width 168 height 41
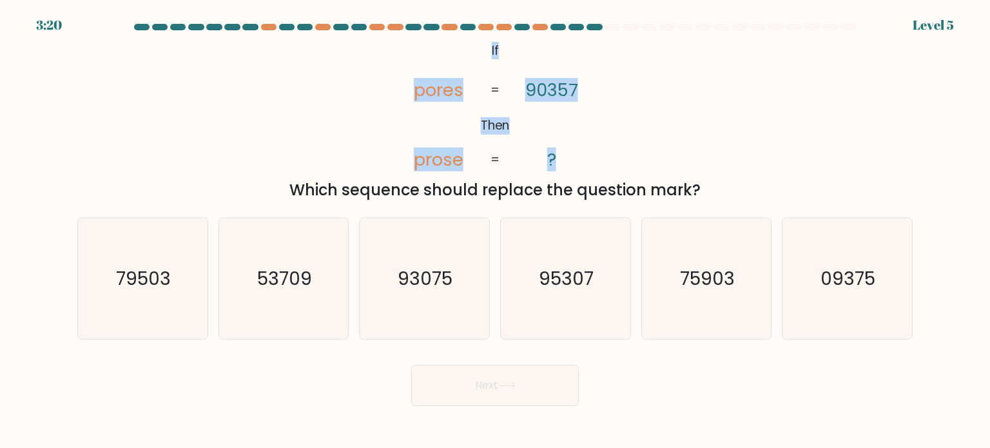
drag, startPoint x: 483, startPoint y: 52, endPoint x: 600, endPoint y: 157, distance: 157.0
click at [600, 157] on icon "@import url('https://fonts.googleapis.com/css?family=Abril+Fatface:400,100,100i…" at bounding box center [495, 106] width 218 height 135
click at [436, 289] on text "93075" at bounding box center [425, 278] width 55 height 26
click at [495, 231] on input "c. 93075" at bounding box center [495, 227] width 1 height 6
radio input "true"
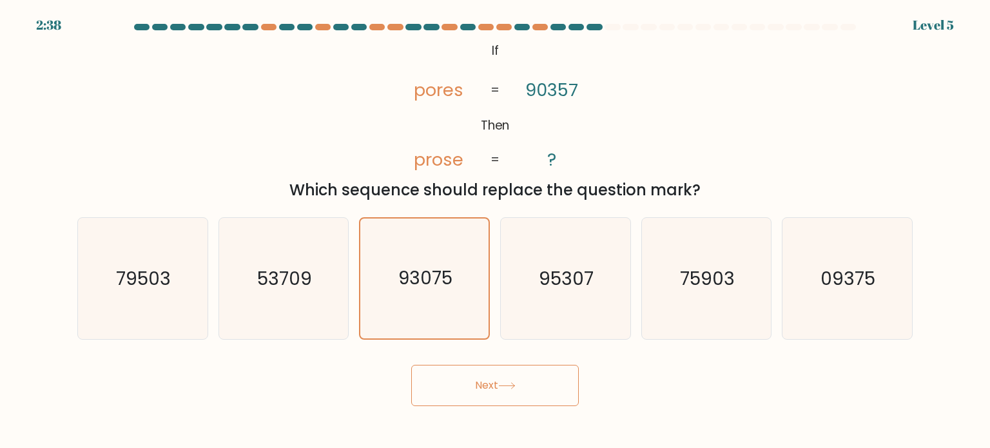
click at [523, 396] on button "Next" at bounding box center [495, 385] width 168 height 41
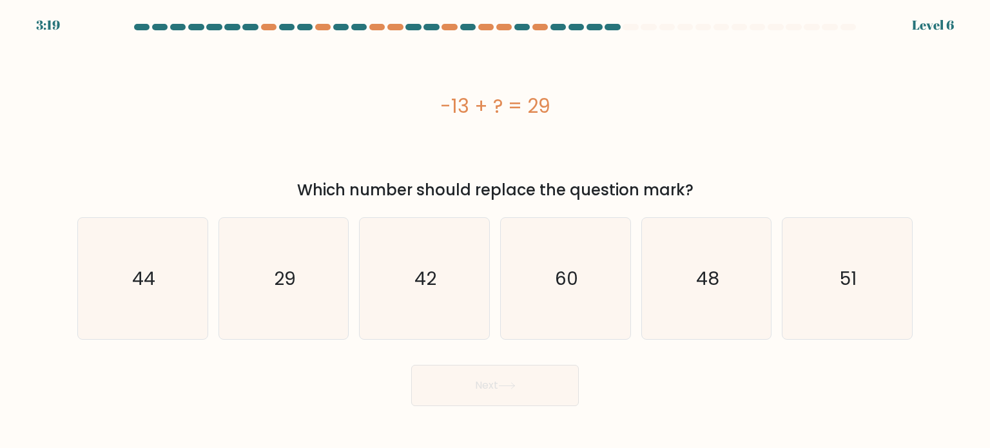
drag, startPoint x: 563, startPoint y: 110, endPoint x: 446, endPoint y: 108, distance: 116.7
click at [436, 108] on div "-13 + ? = 29" at bounding box center [494, 106] width 835 height 29
click at [412, 293] on icon "42" at bounding box center [423, 278] width 121 height 121
click at [495, 231] on input "c. 42" at bounding box center [495, 227] width 1 height 6
radio input "true"
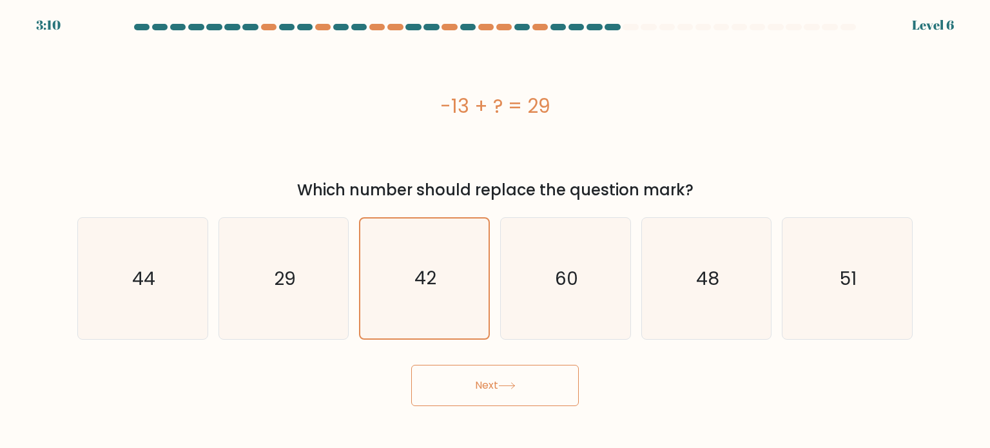
click at [547, 391] on button "Next" at bounding box center [495, 385] width 168 height 41
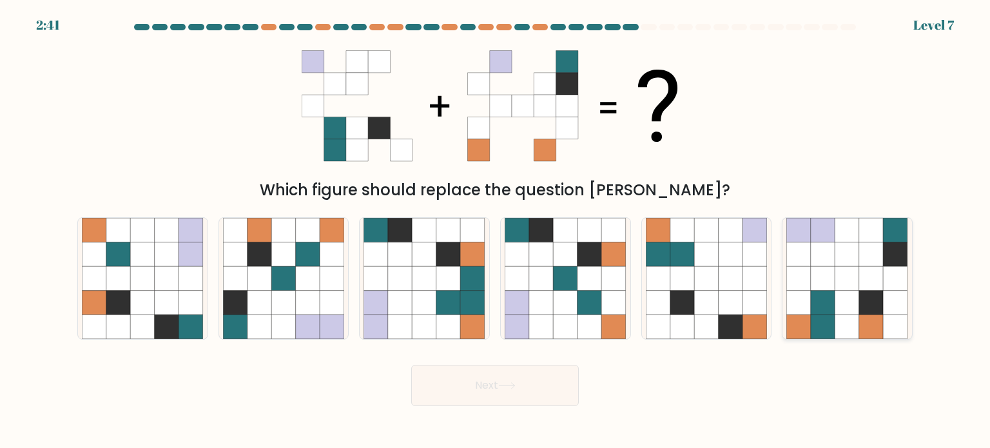
click at [833, 331] on icon at bounding box center [823, 326] width 24 height 24
click at [496, 231] on input "f." at bounding box center [495, 227] width 1 height 6
radio input "true"
click at [503, 391] on button "Next" at bounding box center [495, 385] width 168 height 41
click at [520, 394] on button "Next" at bounding box center [495, 385] width 168 height 41
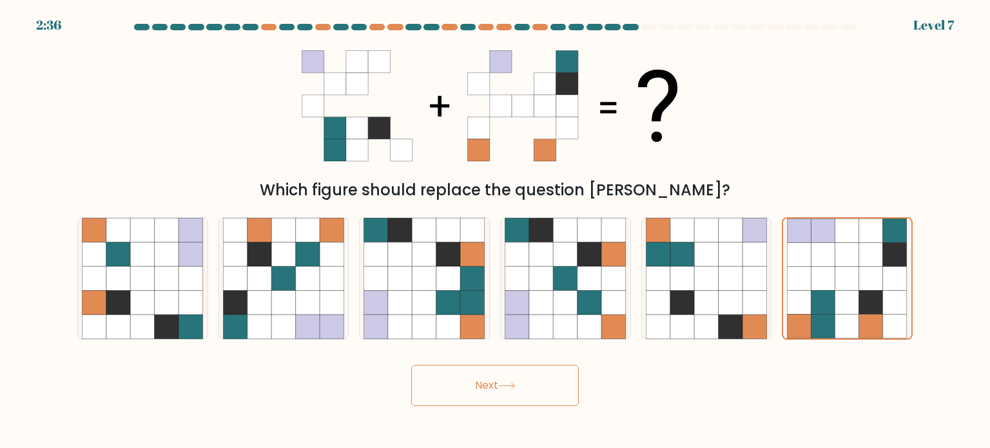
click at [507, 382] on button "Next" at bounding box center [495, 385] width 168 height 41
click at [858, 277] on icon at bounding box center [847, 278] width 24 height 24
click at [496, 231] on input "f." at bounding box center [495, 227] width 1 height 6
click at [516, 389] on button "Next" at bounding box center [495, 385] width 168 height 41
click at [824, 284] on icon at bounding box center [823, 278] width 24 height 24
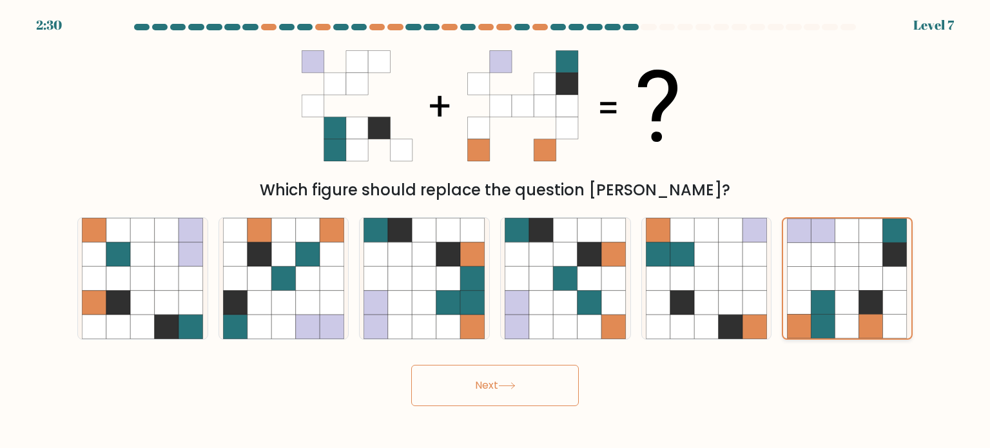
click at [496, 231] on input "f." at bounding box center [495, 227] width 1 height 6
click at [521, 381] on button "Next" at bounding box center [495, 385] width 168 height 41
click at [521, 382] on button "Next" at bounding box center [495, 385] width 168 height 41
click at [479, 383] on button "Next" at bounding box center [495, 385] width 168 height 41
click at [589, 298] on icon at bounding box center [589, 302] width 24 height 24
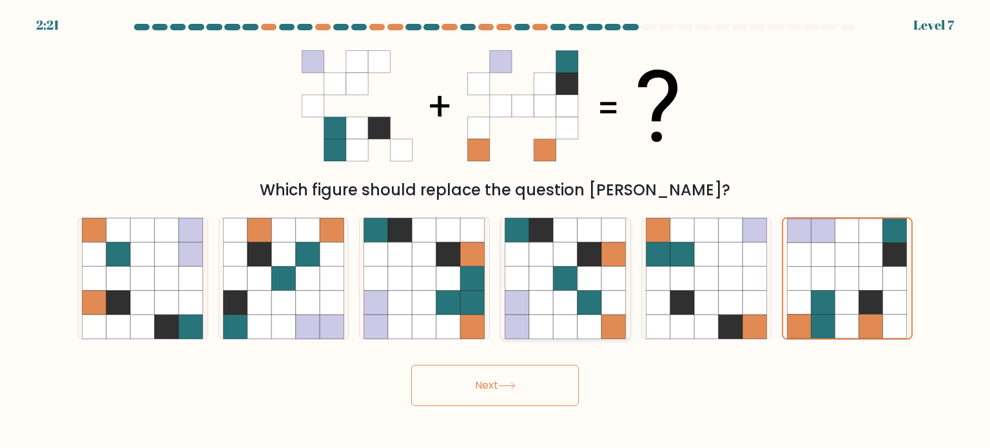
click at [496, 231] on input "d." at bounding box center [495, 227] width 1 height 6
radio input "true"
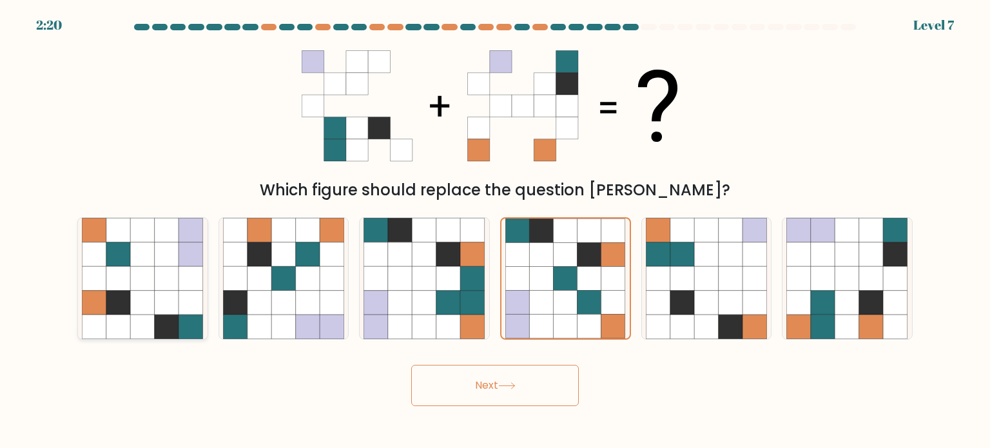
drag, startPoint x: 147, startPoint y: 265, endPoint x: 167, endPoint y: 270, distance: 20.6
click at [153, 270] on icon at bounding box center [142, 278] width 121 height 121
click at [495, 231] on input "a." at bounding box center [495, 227] width 1 height 6
radio input "true"
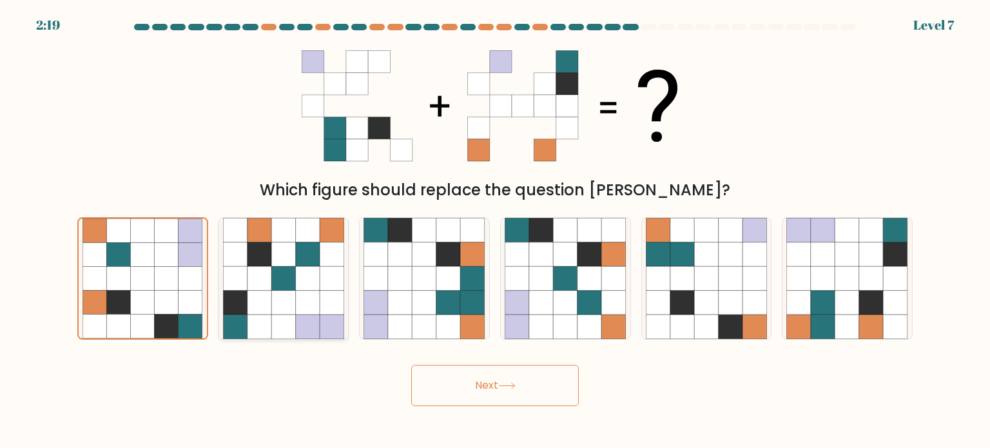
click at [283, 276] on icon at bounding box center [283, 278] width 24 height 24
click at [495, 231] on input "b." at bounding box center [495, 227] width 1 height 6
radio input "true"
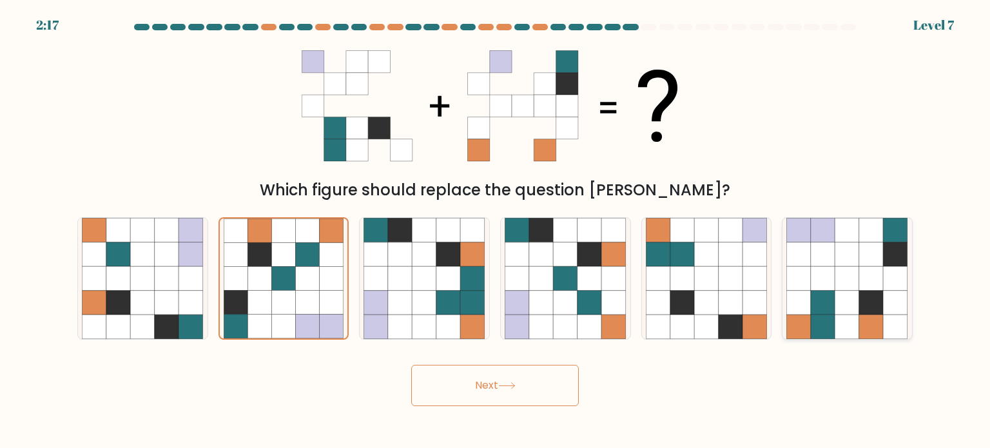
click at [848, 305] on icon at bounding box center [847, 302] width 24 height 24
click at [496, 231] on input "f." at bounding box center [495, 227] width 1 height 6
radio input "true"
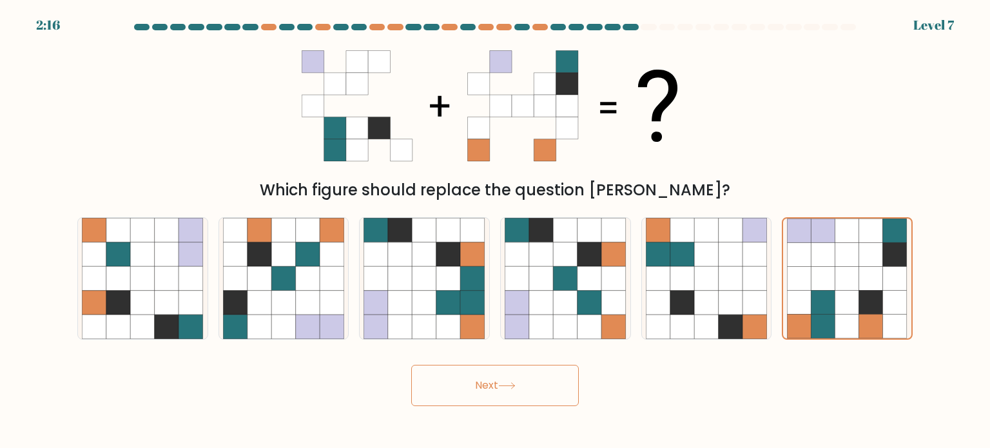
click at [500, 377] on button "Next" at bounding box center [495, 385] width 168 height 41
click at [488, 382] on button "Next" at bounding box center [495, 385] width 168 height 41
click at [411, 365] on button "Next" at bounding box center [495, 385] width 168 height 41
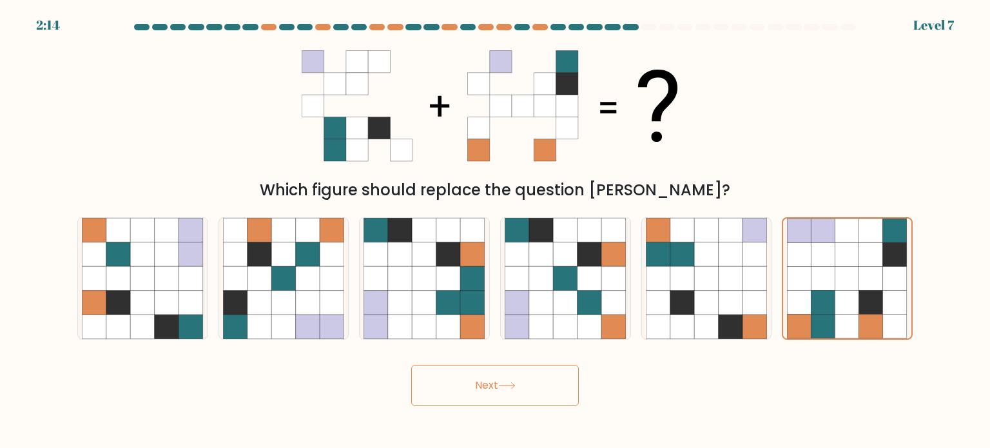
click at [411, 365] on button "Next" at bounding box center [495, 385] width 168 height 41
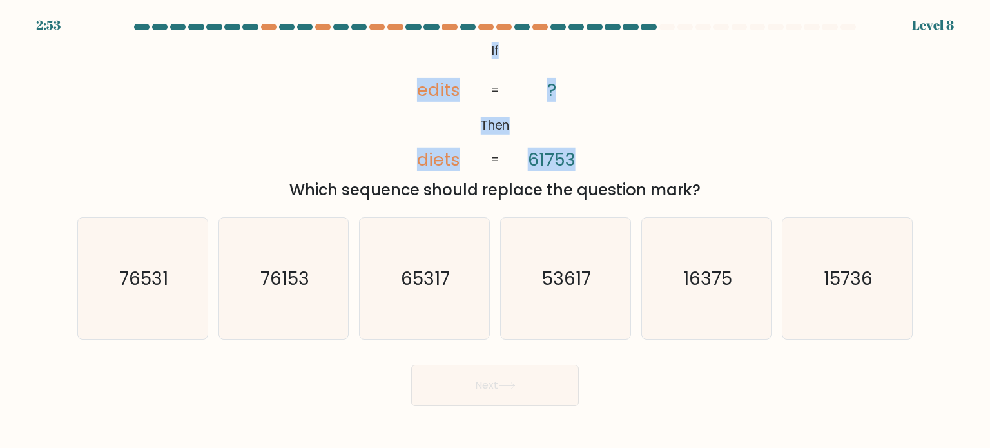
drag, startPoint x: 510, startPoint y: 57, endPoint x: 579, endPoint y: 160, distance: 124.0
click at [579, 160] on icon "@import url('https://fonts.googleapis.com/css?family=Abril+Fatface:400,100,100i…" at bounding box center [495, 106] width 218 height 135
click at [305, 274] on text "76153" at bounding box center [284, 278] width 49 height 26
click at [495, 231] on input "b. 76153" at bounding box center [495, 227] width 1 height 6
radio input "true"
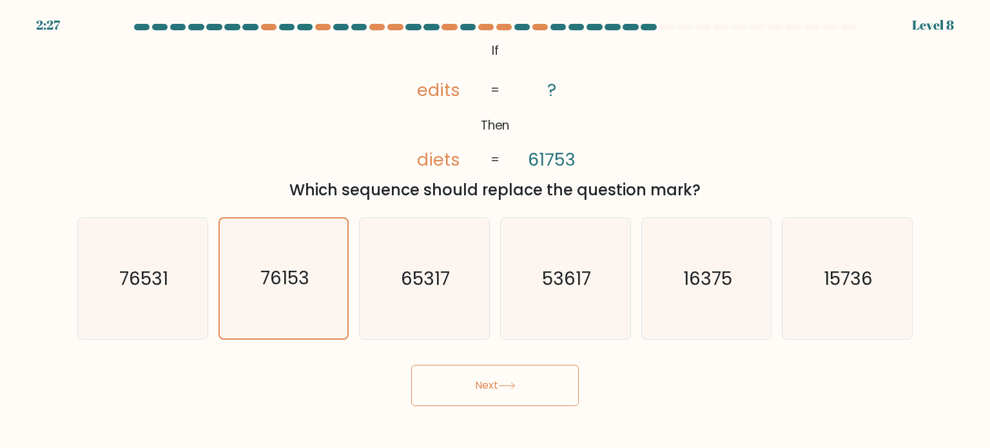
click at [526, 378] on button "Next" at bounding box center [495, 385] width 168 height 41
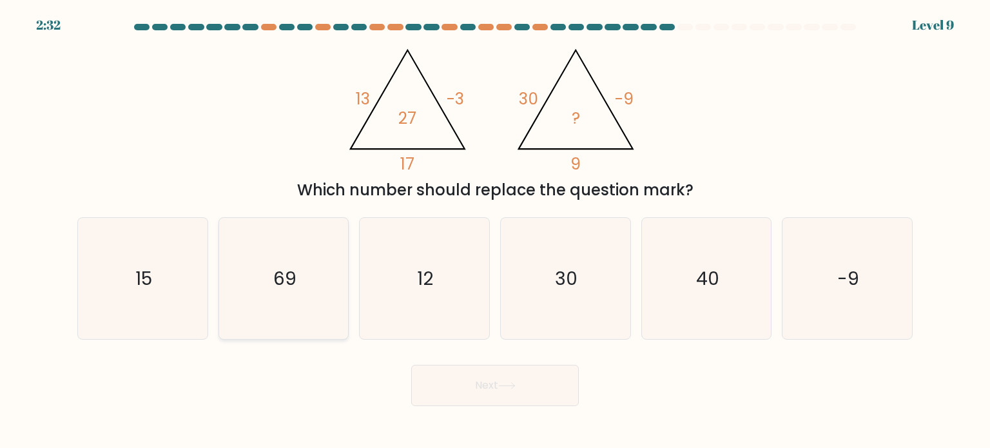
drag, startPoint x: 147, startPoint y: 278, endPoint x: 274, endPoint y: 327, distance: 136.1
click at [149, 278] on text "15" at bounding box center [143, 278] width 17 height 26
click at [495, 231] on input "a. 15" at bounding box center [495, 227] width 1 height 6
radio input "true"
drag, startPoint x: 518, startPoint y: 384, endPoint x: 634, endPoint y: 329, distance: 128.3
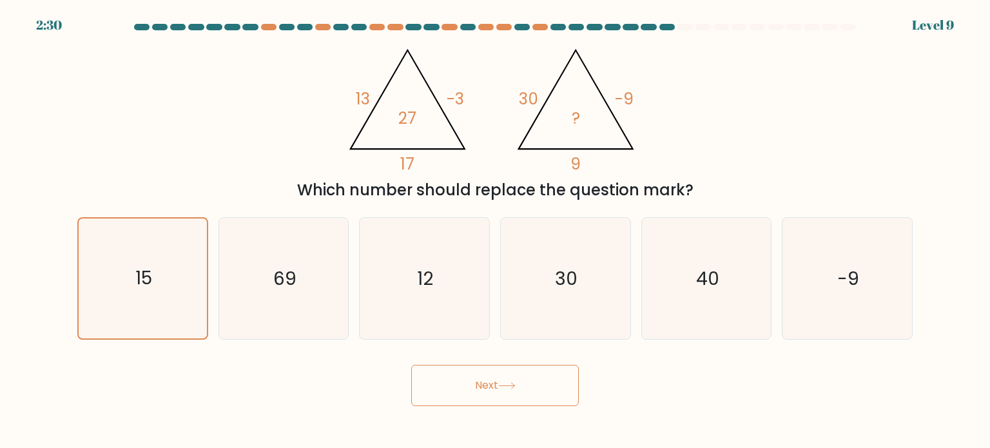
click at [516, 383] on icon at bounding box center [506, 385] width 17 height 7
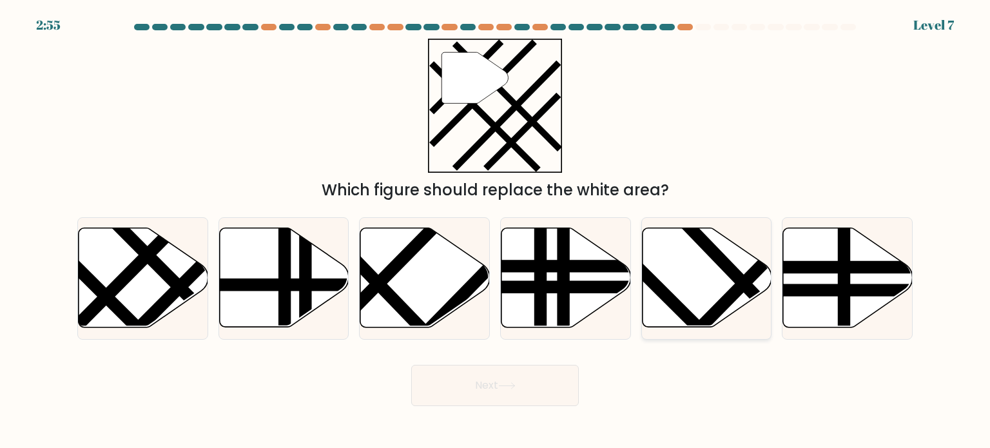
click at [690, 267] on icon at bounding box center [707, 277] width 130 height 99
click at [496, 231] on input "e." at bounding box center [495, 227] width 1 height 6
radio input "true"
click at [483, 387] on button "Next" at bounding box center [495, 385] width 168 height 41
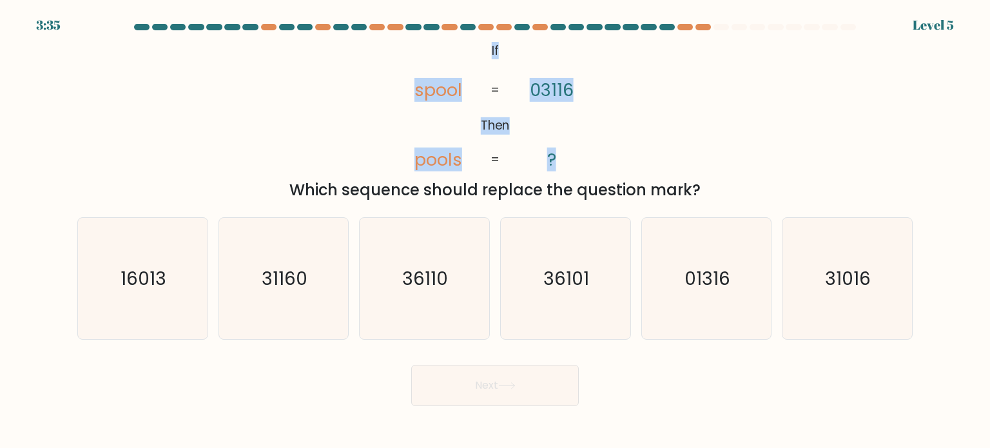
drag, startPoint x: 547, startPoint y: 66, endPoint x: 609, endPoint y: 163, distance: 115.7
click at [609, 163] on div "@import url('https://fonts.googleapis.com/css?family=Abril+Fatface:400,100,100i…" at bounding box center [495, 120] width 851 height 163
click at [175, 298] on icon "16013" at bounding box center [142, 278] width 121 height 121
click at [495, 231] on input "a. 16013" at bounding box center [495, 227] width 1 height 6
radio input "true"
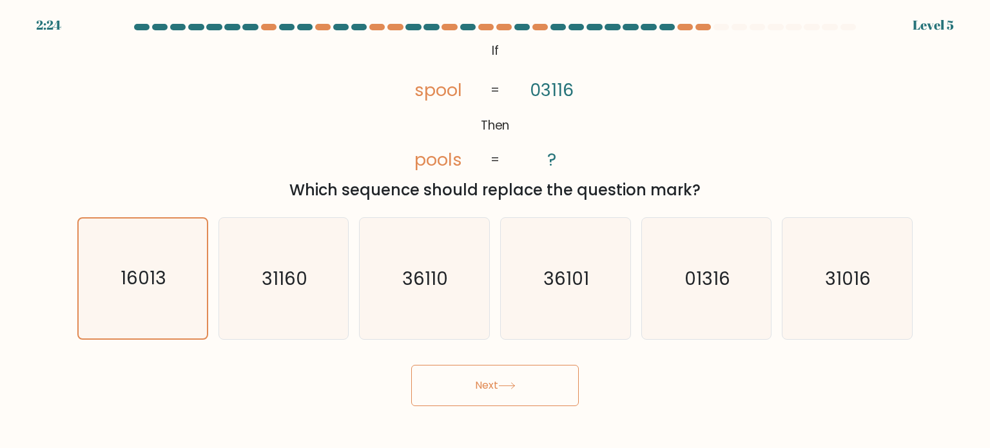
click at [565, 381] on button "Next" at bounding box center [495, 385] width 168 height 41
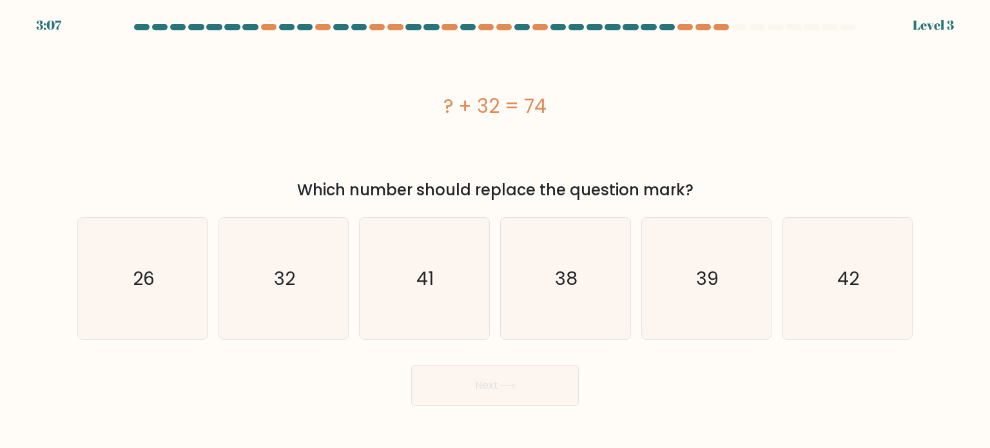
drag, startPoint x: 583, startPoint y: 111, endPoint x: 456, endPoint y: 111, distance: 127.6
click at [430, 113] on div "? + 32 = 74" at bounding box center [494, 106] width 835 height 29
click at [832, 304] on icon "42" at bounding box center [846, 278] width 121 height 121
click at [496, 231] on input "f. 42" at bounding box center [495, 227] width 1 height 6
radio input "true"
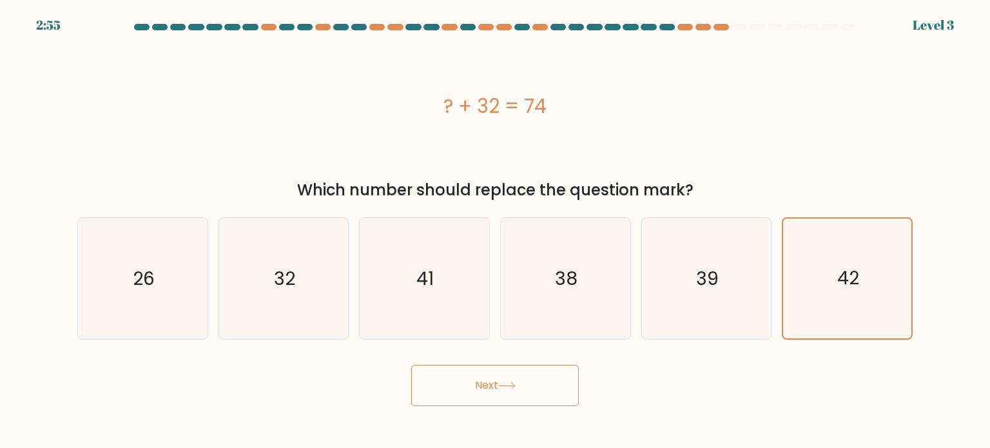
drag, startPoint x: 539, startPoint y: 383, endPoint x: 550, endPoint y: 384, distance: 11.0
click at [539, 383] on button "Next" at bounding box center [495, 385] width 168 height 41
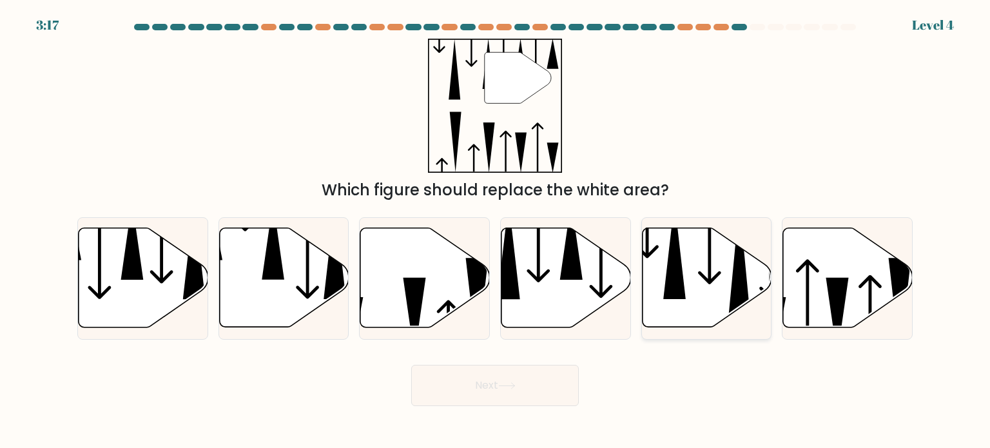
click at [717, 281] on icon at bounding box center [707, 277] width 130 height 99
click at [496, 231] on input "e." at bounding box center [495, 227] width 1 height 6
radio input "true"
click at [507, 380] on button "Next" at bounding box center [495, 385] width 168 height 41
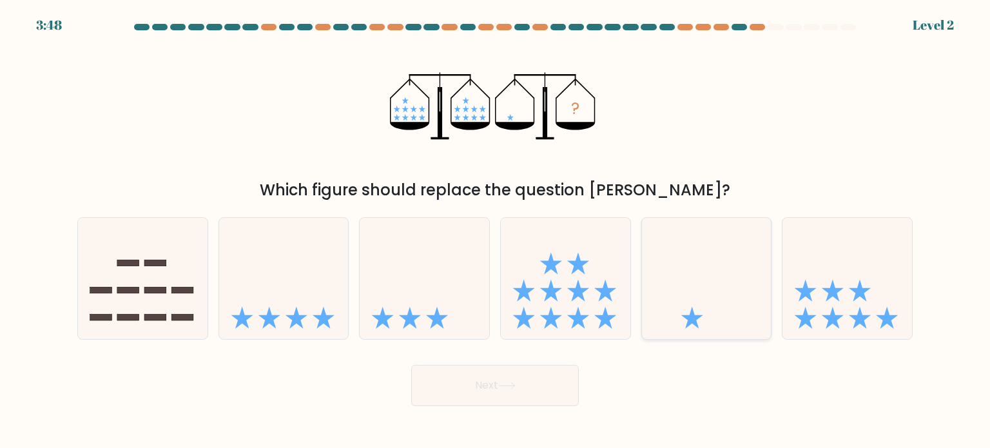
click at [717, 320] on icon at bounding box center [707, 278] width 130 height 107
click at [496, 231] on input "e." at bounding box center [495, 227] width 1 height 6
radio input "true"
click at [548, 383] on button "Next" at bounding box center [495, 385] width 168 height 41
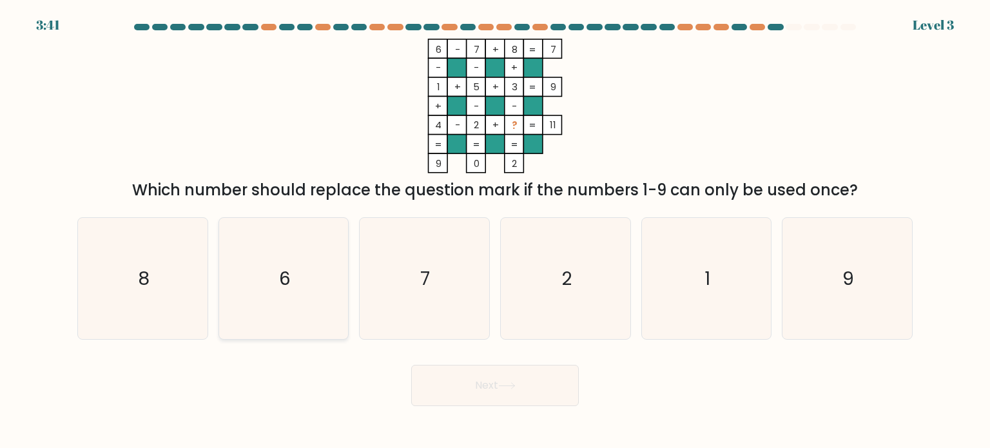
click at [300, 300] on icon "6" at bounding box center [283, 278] width 121 height 121
click at [495, 231] on input "b. 6" at bounding box center [495, 227] width 1 height 6
radio input "true"
click at [565, 382] on button "Next" at bounding box center [495, 385] width 168 height 41
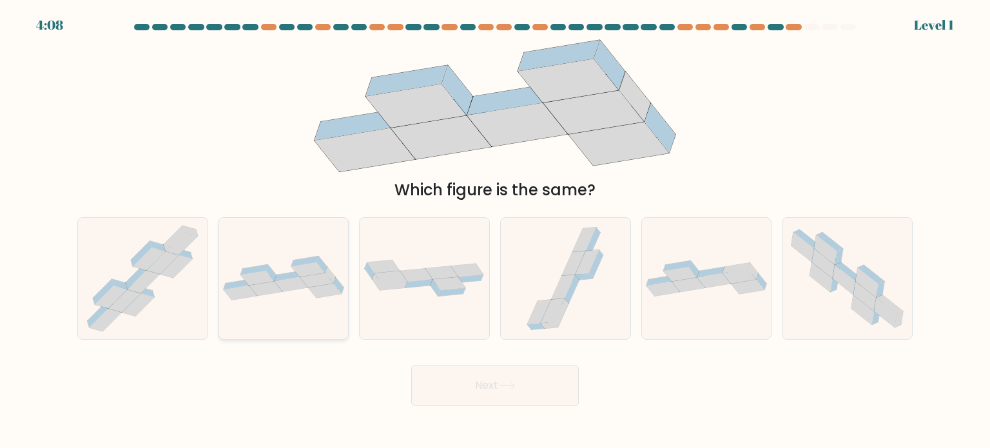
click at [316, 263] on icon at bounding box center [284, 278] width 130 height 44
click at [495, 231] on input "b." at bounding box center [495, 227] width 1 height 6
radio input "true"
click at [553, 388] on button "Next" at bounding box center [495, 385] width 168 height 41
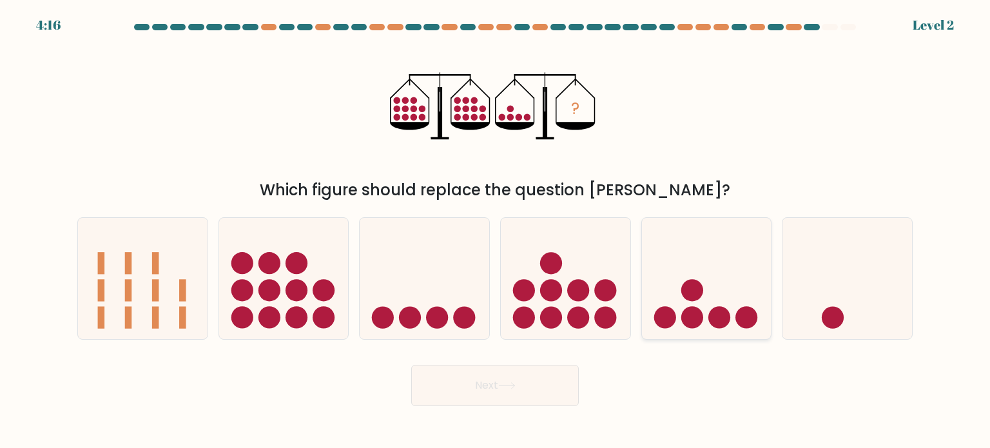
click at [675, 310] on icon at bounding box center [707, 278] width 130 height 107
click at [496, 231] on input "e." at bounding box center [495, 227] width 1 height 6
radio input "true"
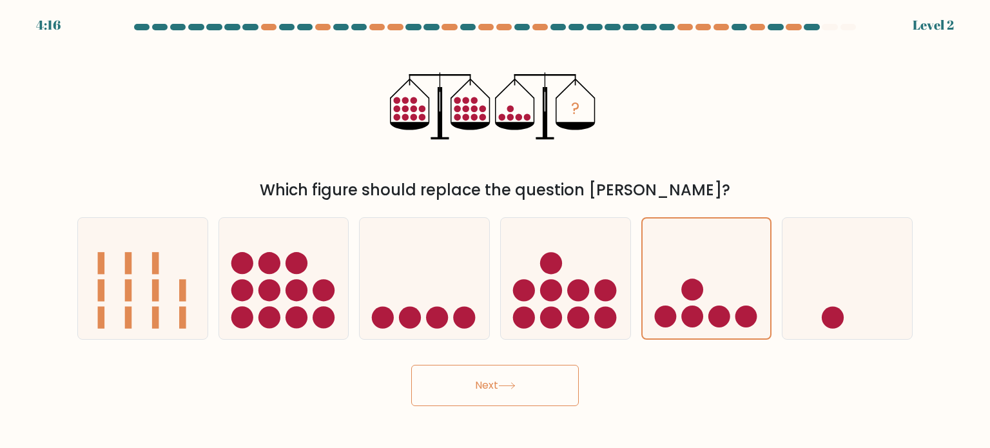
click at [510, 378] on button "Next" at bounding box center [495, 385] width 168 height 41
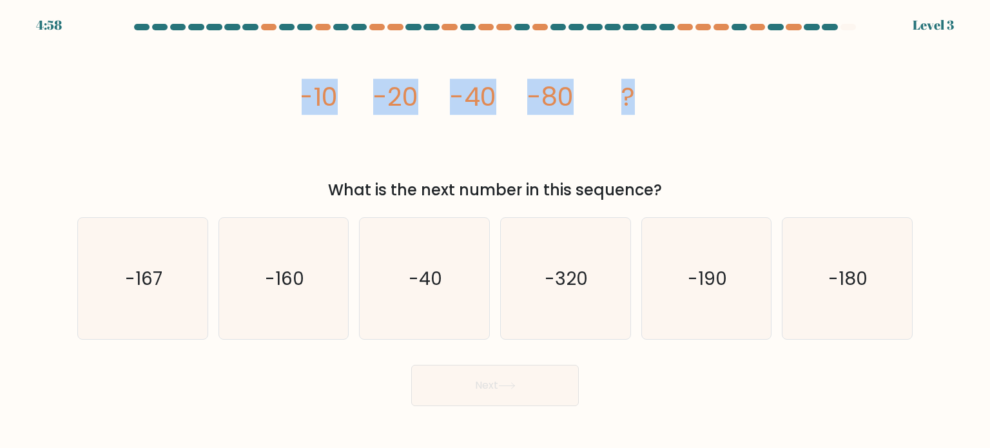
drag, startPoint x: 682, startPoint y: 111, endPoint x: 326, endPoint y: 102, distance: 355.9
click at [305, 102] on icon "image/svg+xml -10 -20 -40 -80 ?" at bounding box center [495, 106] width 387 height 135
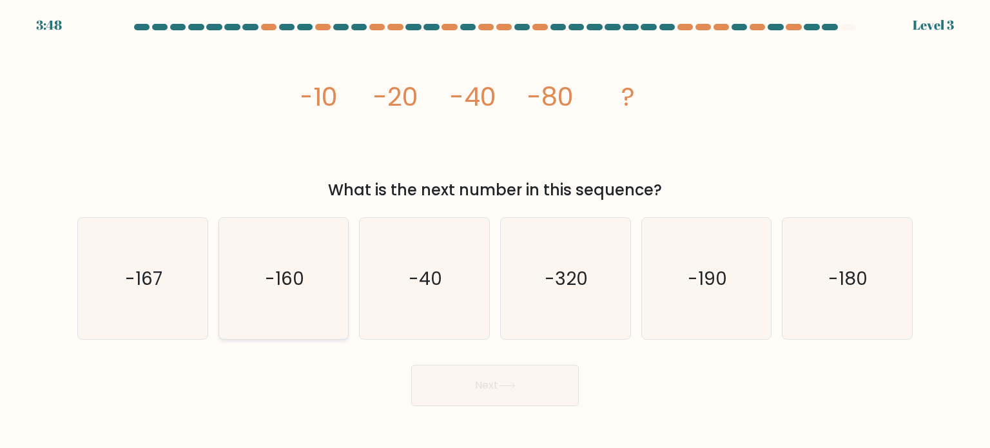
click at [295, 296] on icon "-160" at bounding box center [283, 278] width 121 height 121
click at [495, 231] on input "b. -160" at bounding box center [495, 227] width 1 height 6
radio input "true"
click at [527, 396] on button "Next" at bounding box center [495, 385] width 168 height 41
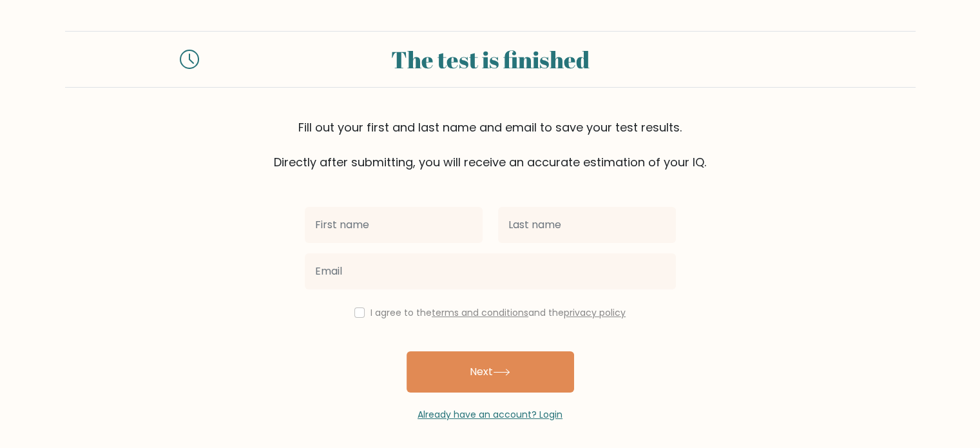
click at [436, 224] on input "text" at bounding box center [394, 225] width 178 height 36
type input "[PERSON_NAME]"
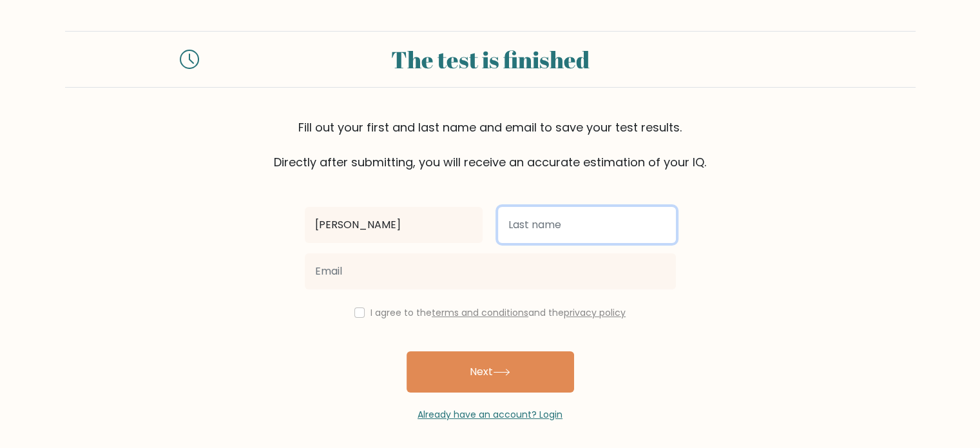
click at [528, 224] on input "text" at bounding box center [587, 225] width 178 height 36
type input "CRUZ"
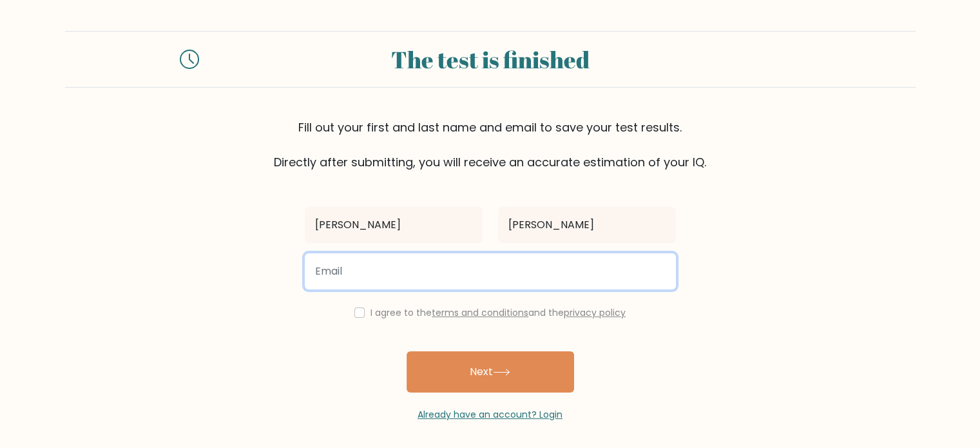
click at [362, 275] on input "email" at bounding box center [490, 271] width 371 height 36
paste input "loiscruz822821@gmail.com"
type input "loiscruz822821@gmail.com"
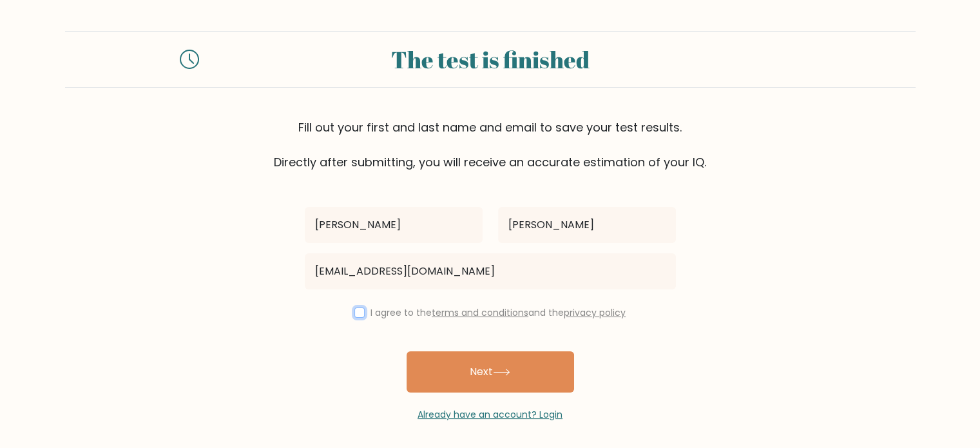
click at [358, 314] on input "checkbox" at bounding box center [359, 312] width 10 height 10
checkbox input "true"
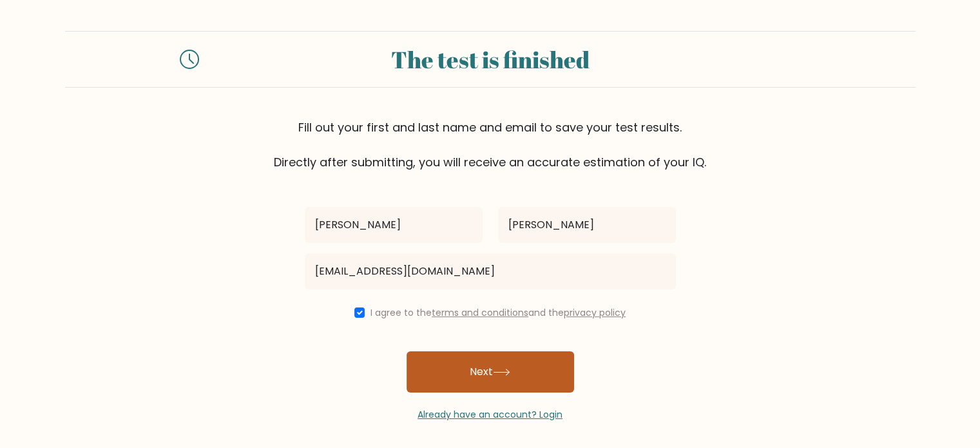
click at [487, 379] on button "Next" at bounding box center [491, 371] width 168 height 41
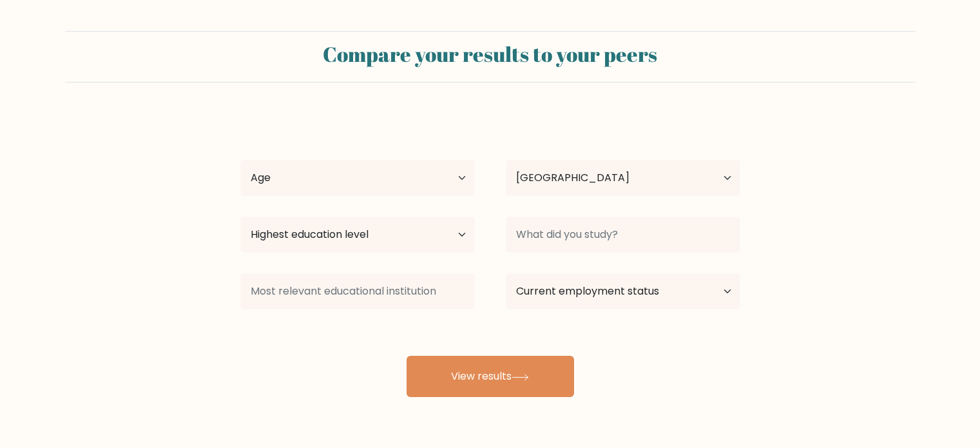
select select "PH"
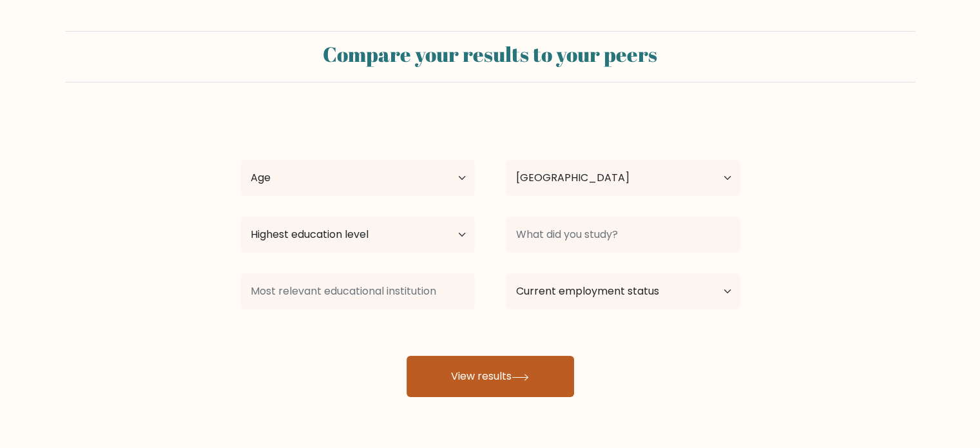
click at [528, 376] on icon at bounding box center [519, 377] width 15 height 6
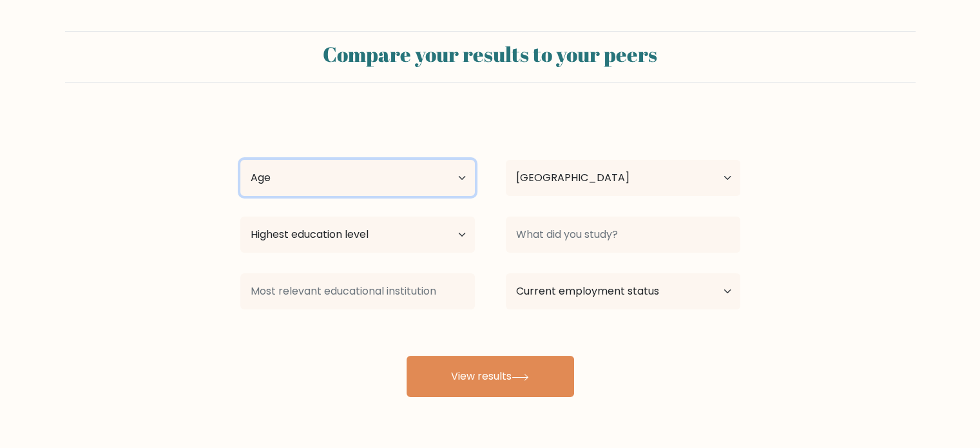
click at [464, 182] on select "Age Under 18 years old 18-24 years old 25-34 years old 35-44 years old 45-54 ye…" at bounding box center [357, 178] width 235 height 36
select select "35_44"
click at [240, 160] on select "Age Under 18 years old 18-24 years old 25-34 years old 35-44 years old 45-54 ye…" at bounding box center [357, 178] width 235 height 36
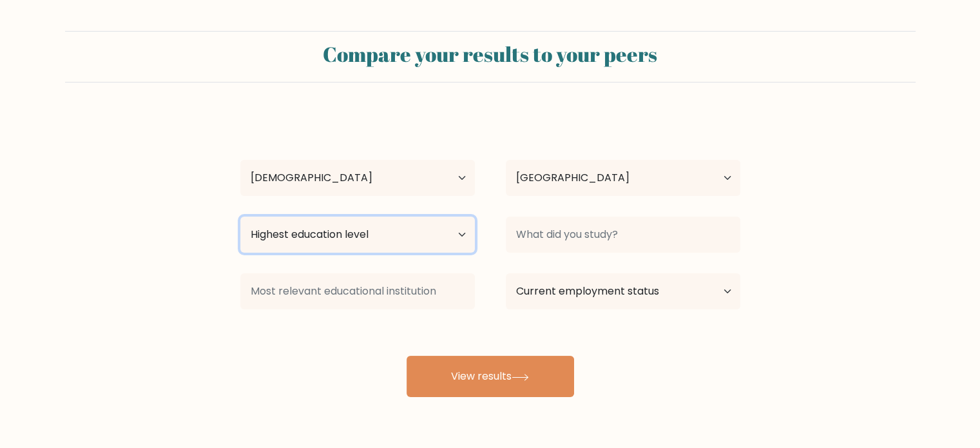
click at [426, 240] on select "Highest education level No schooling Primary Lower Secondary Upper Secondary Oc…" at bounding box center [357, 235] width 235 height 36
select select "bachelors_degree"
click at [240, 217] on select "Highest education level No schooling Primary Lower Secondary Upper Secondary Oc…" at bounding box center [357, 235] width 235 height 36
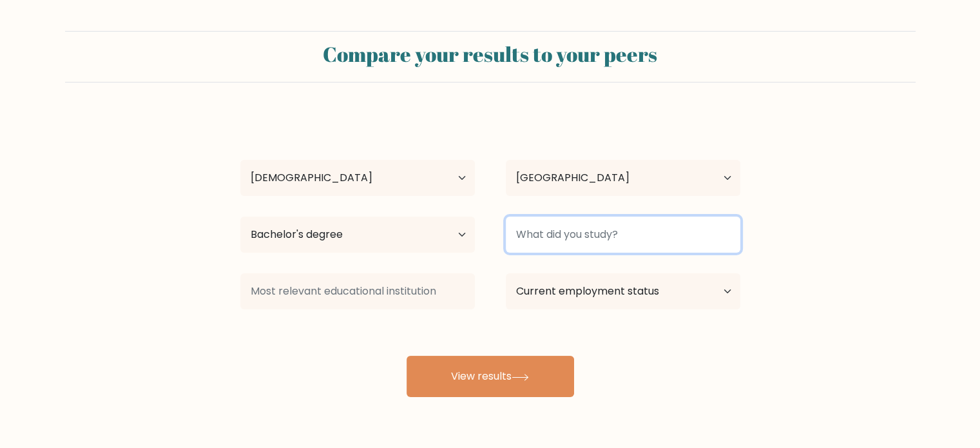
click at [594, 240] on input at bounding box center [623, 235] width 235 height 36
type input "AB COMARTS"
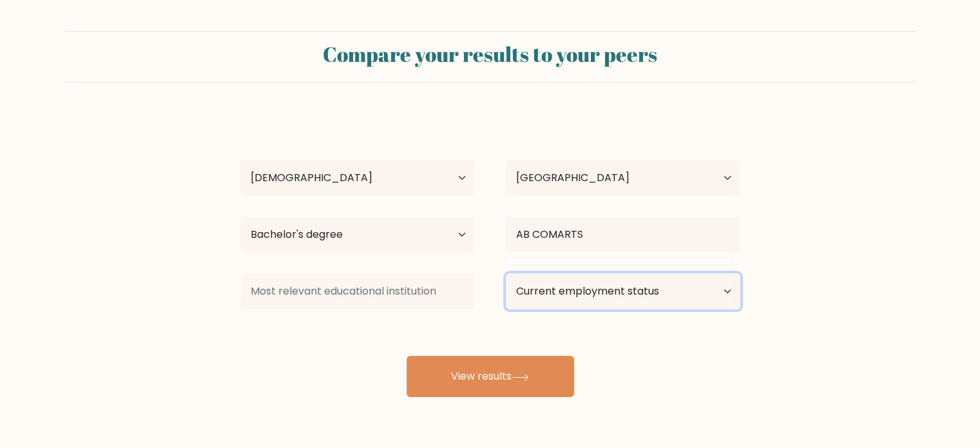
click at [593, 291] on select "Current employment status Employed Student Retired Other / prefer not to answer" at bounding box center [623, 291] width 235 height 36
select select "other"
click at [506, 273] on select "Current employment status Employed Student Retired Other / prefer not to answer" at bounding box center [623, 291] width 235 height 36
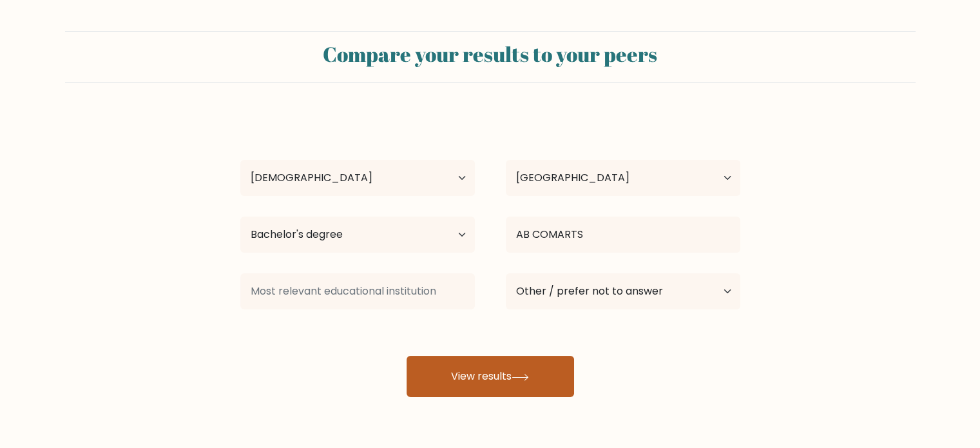
click at [487, 381] on button "View results" at bounding box center [491, 376] width 168 height 41
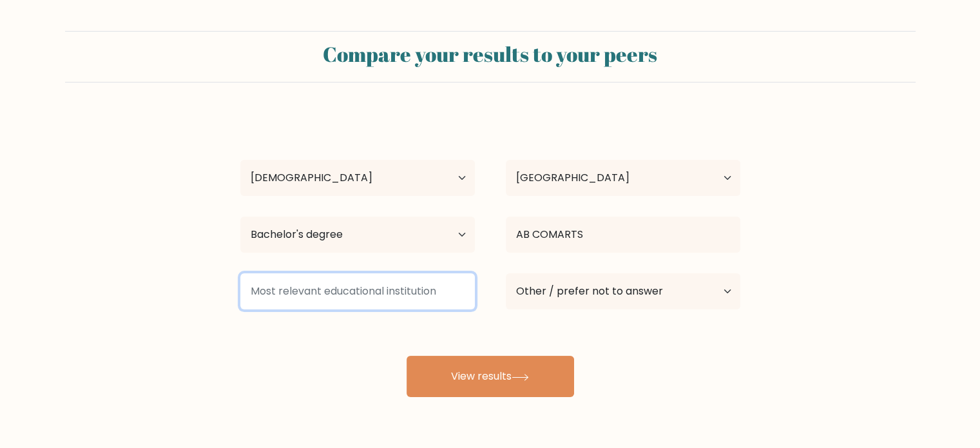
click at [371, 285] on input at bounding box center [357, 291] width 235 height 36
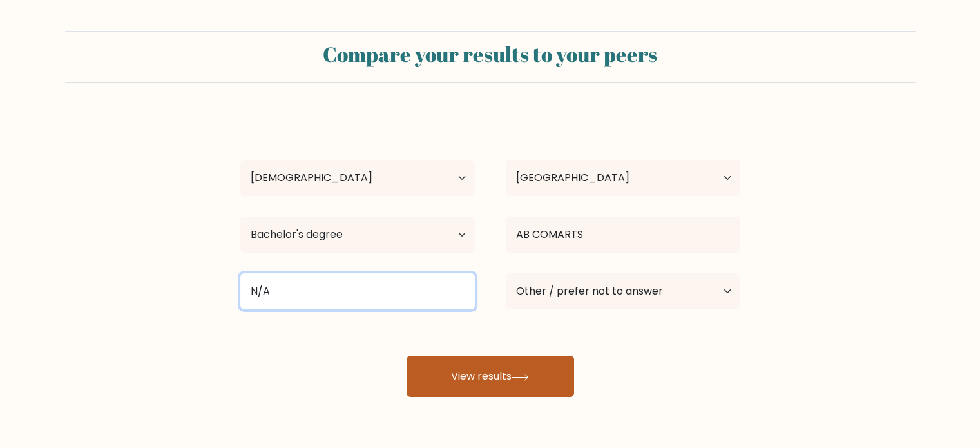
type input "N/A"
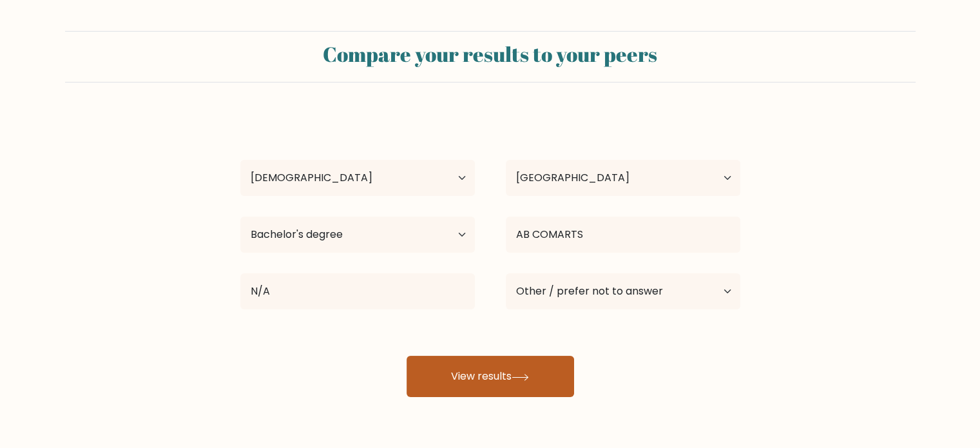
click at [453, 374] on button "View results" at bounding box center [491, 376] width 168 height 41
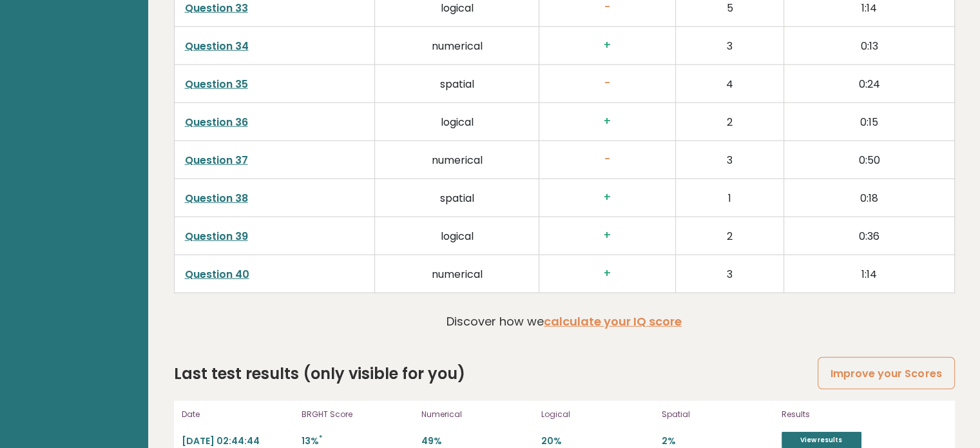
scroll to position [3314, 0]
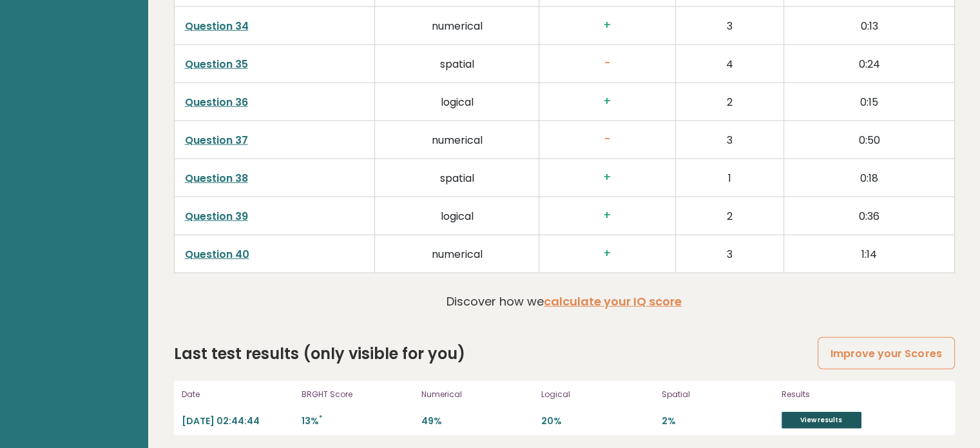
click at [813, 416] on link "View results" at bounding box center [822, 420] width 80 height 17
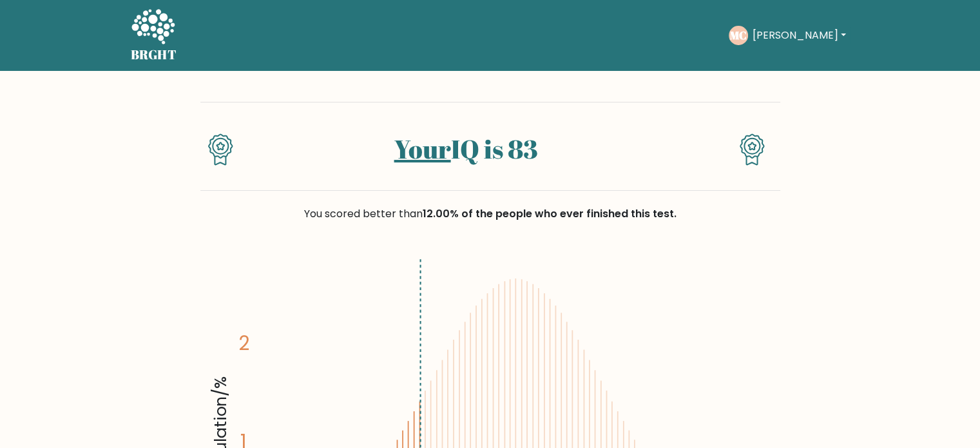
click at [831, 35] on button "[PERSON_NAME]" at bounding box center [798, 35] width 101 height 17
click at [800, 52] on link "Dashboard" at bounding box center [781, 62] width 102 height 21
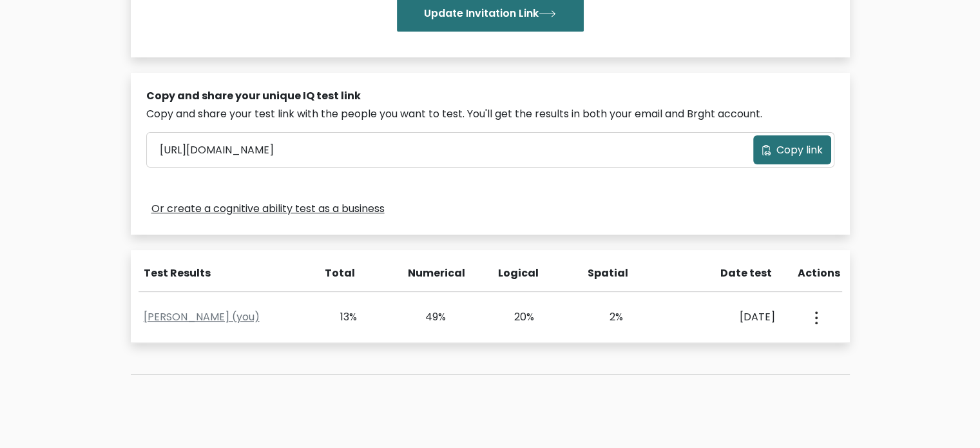
scroll to position [431, 0]
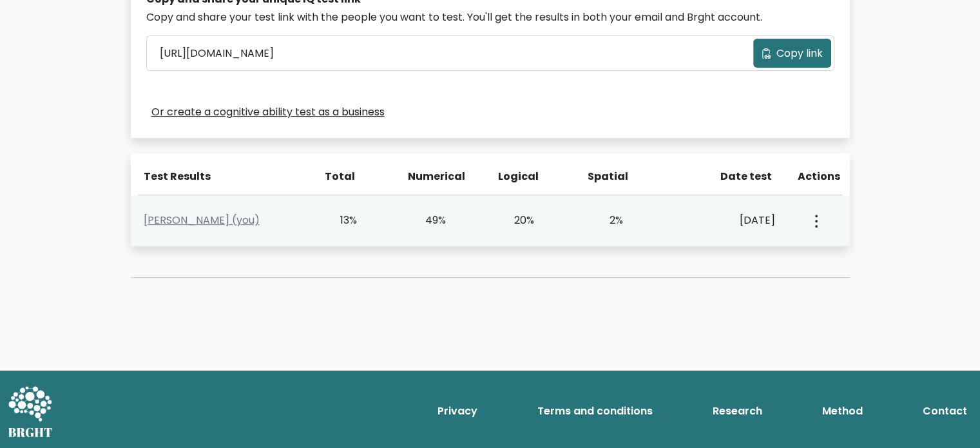
click at [815, 223] on icon "button" at bounding box center [816, 221] width 3 height 13
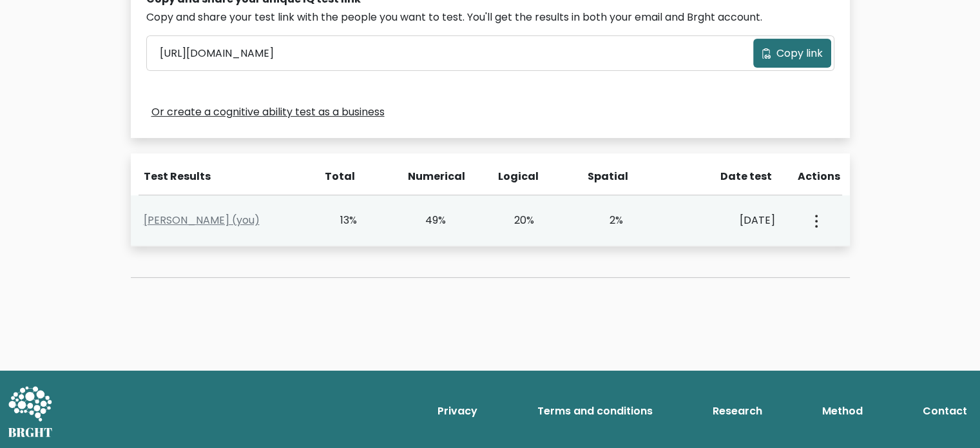
click at [816, 231] on button "button" at bounding box center [815, 220] width 10 height 40
click at [847, 254] on link "View Profile" at bounding box center [861, 257] width 102 height 21
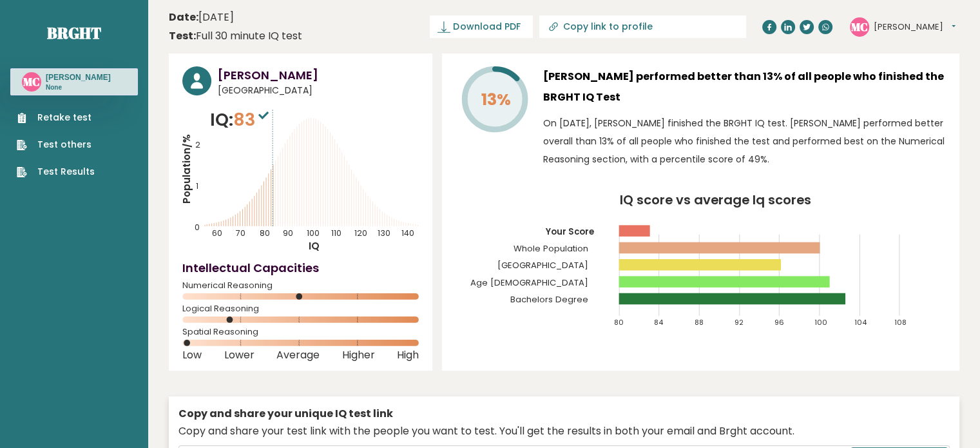
click at [520, 25] on span "Download PDF" at bounding box center [486, 27] width 67 height 14
click at [93, 169] on ul "Retake test Test others Test Results" at bounding box center [55, 145] width 91 height 68
click at [40, 175] on link "Test Results" at bounding box center [56, 172] width 78 height 14
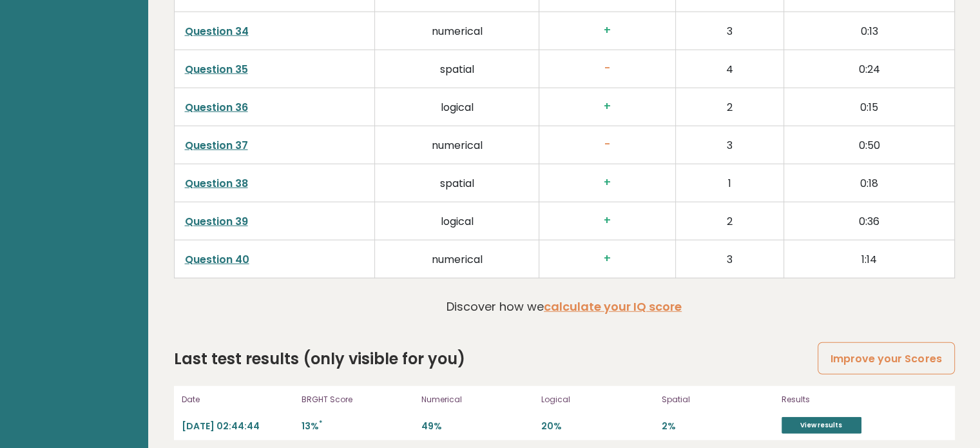
scroll to position [3314, 0]
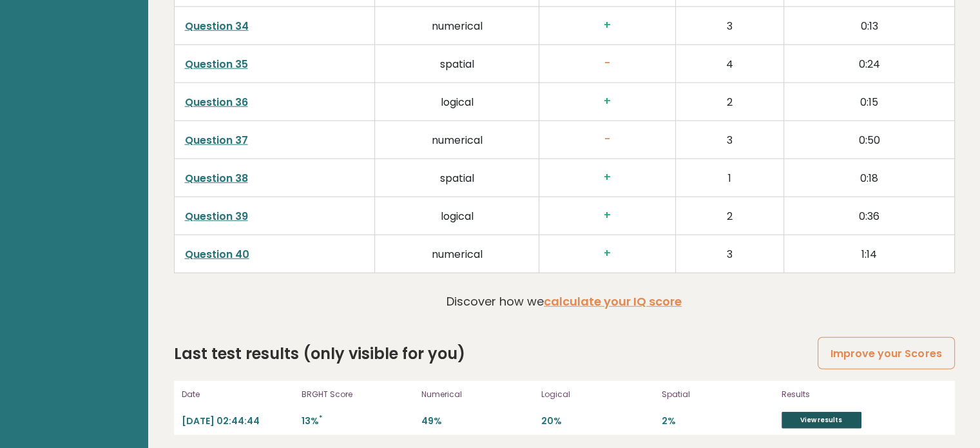
click at [817, 414] on link "View results" at bounding box center [822, 420] width 80 height 17
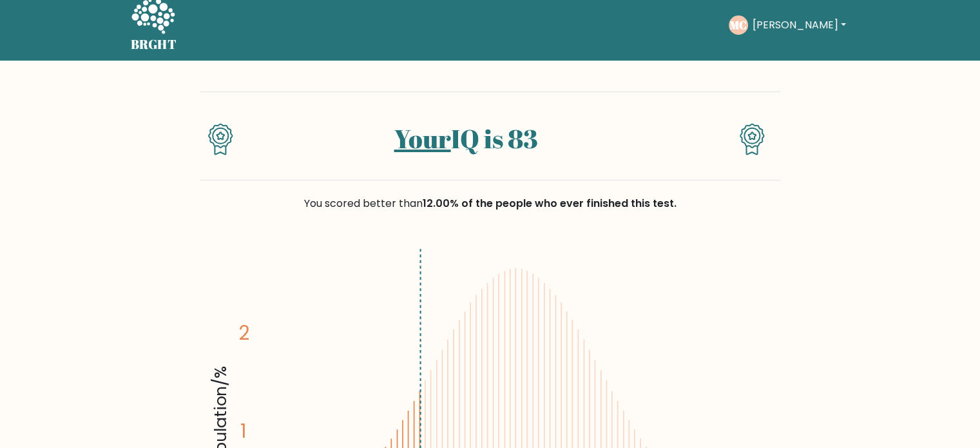
scroll to position [5, 0]
